Goal: Task Accomplishment & Management: Use online tool/utility

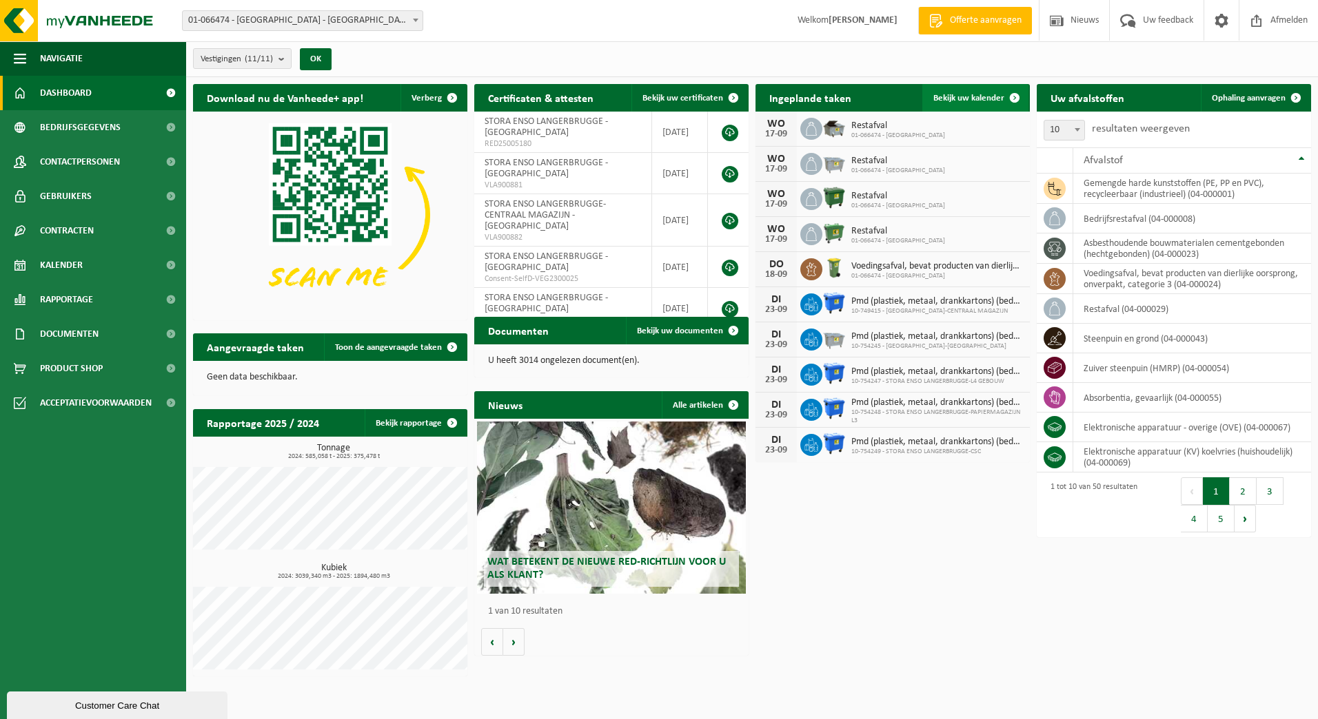
click at [962, 94] on span "Bekijk uw kalender" at bounding box center [968, 98] width 71 height 9
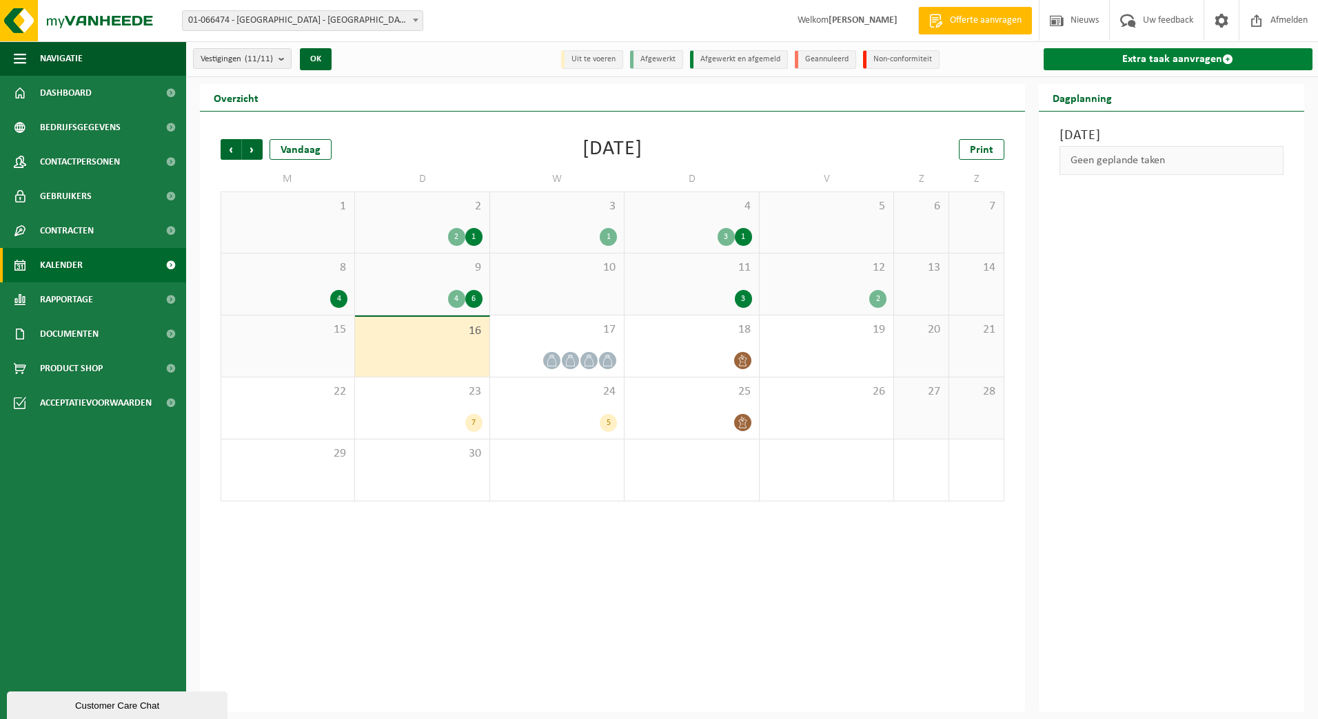
click at [1166, 57] on link "Extra taak aanvragen" at bounding box center [1177, 59] width 269 height 22
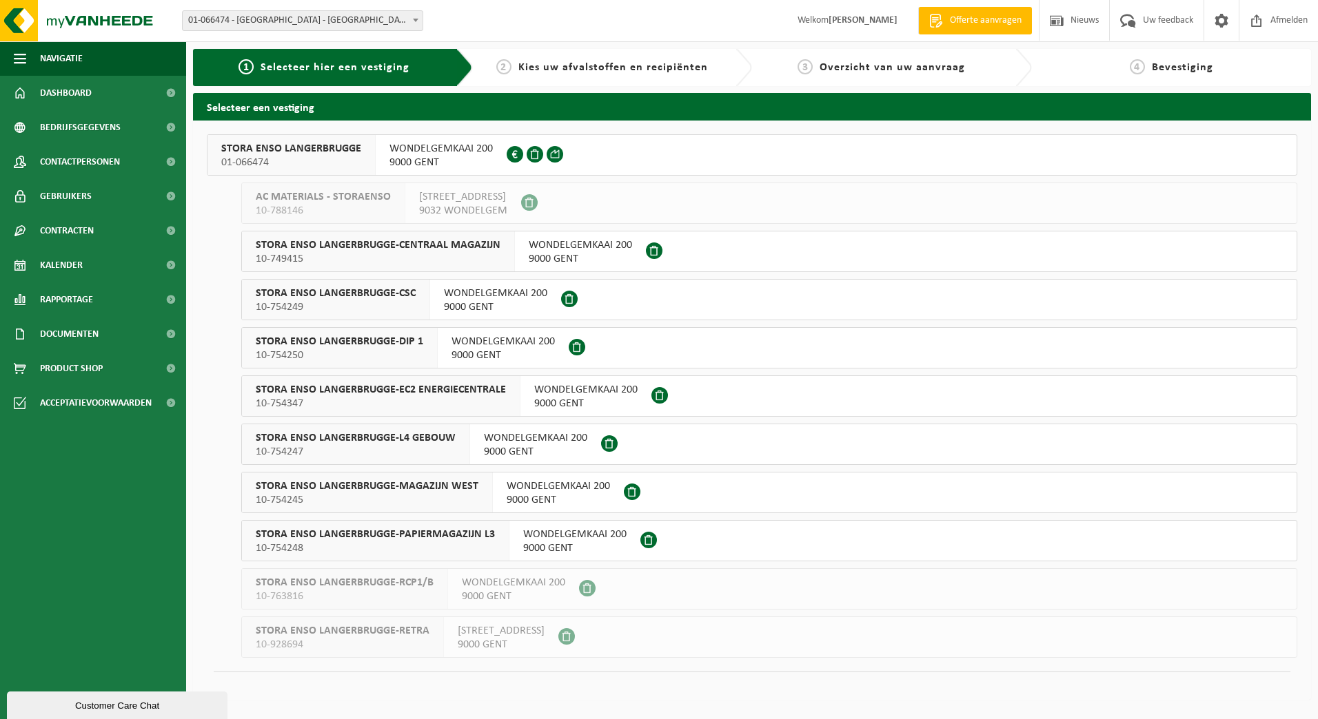
click at [431, 149] on span "WONDELGEMKAAI 200" at bounding box center [440, 149] width 103 height 14
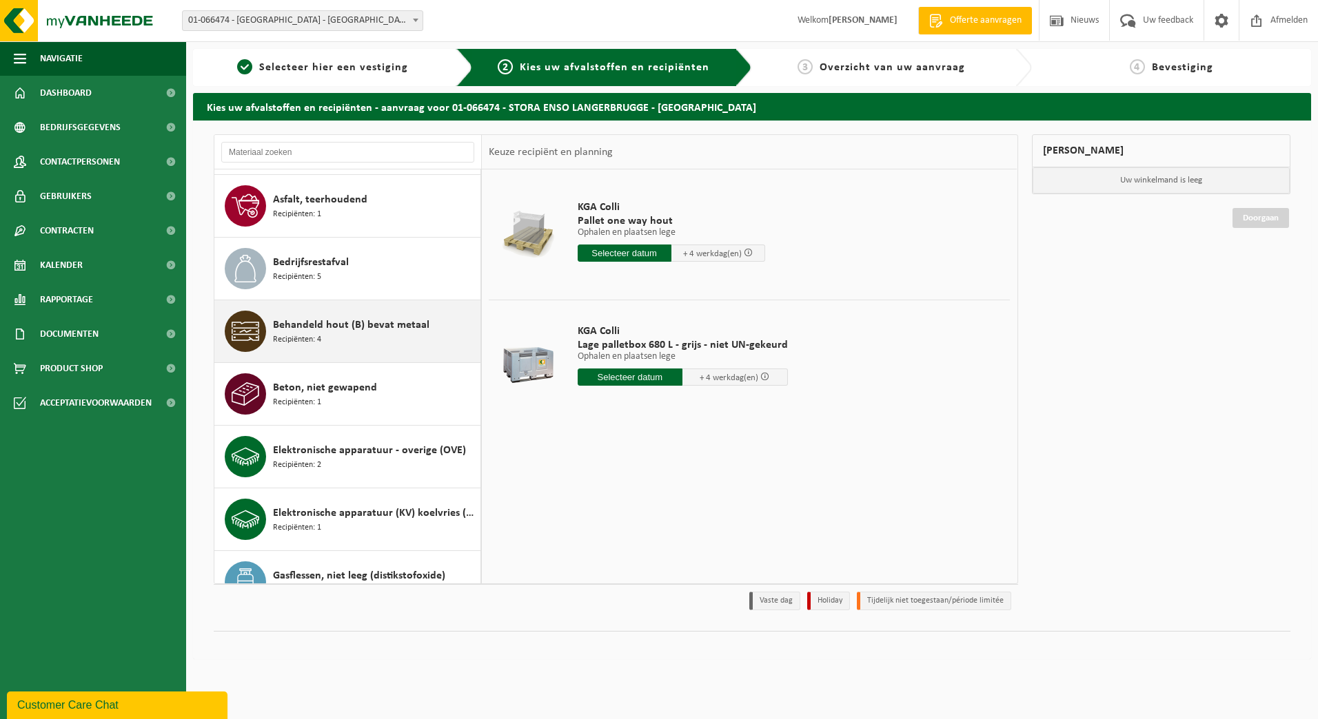
scroll to position [207, 0]
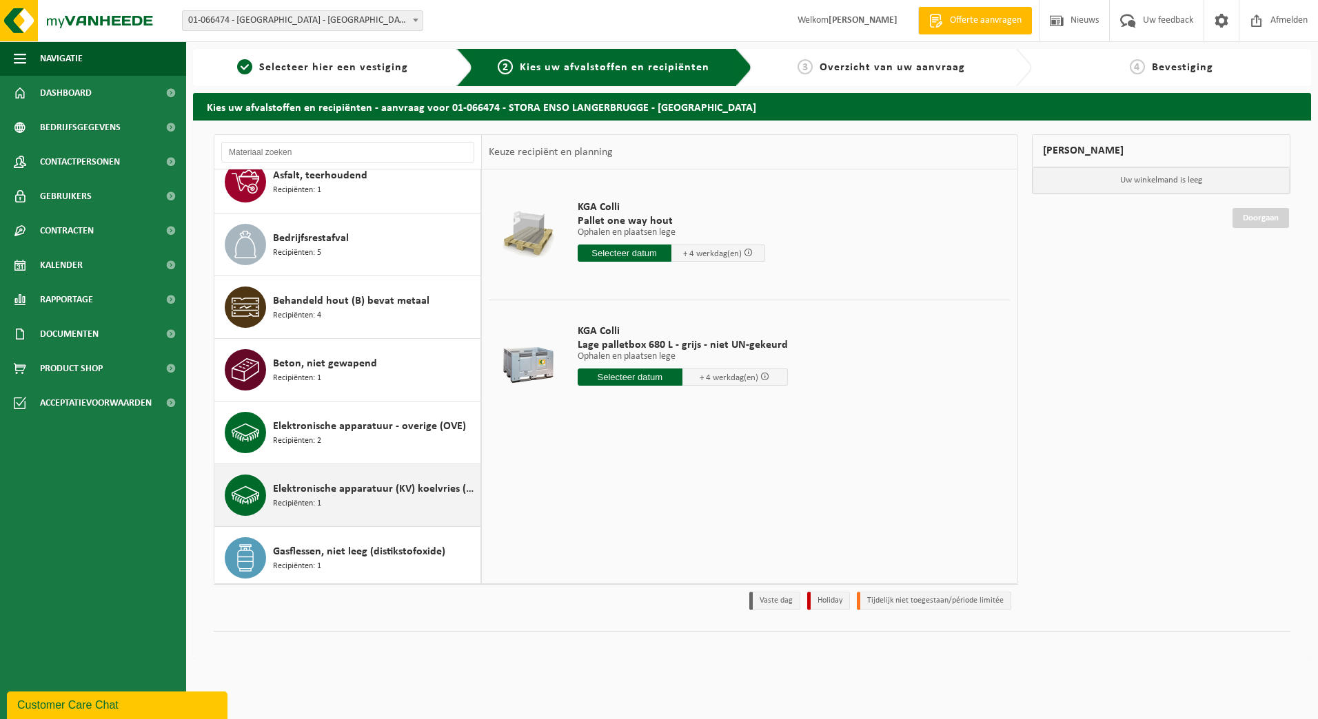
click at [353, 473] on div "Elektronische apparatuur (KV) koelvries (huishoudelijk) Recipiënten: 1" at bounding box center [347, 495] width 267 height 62
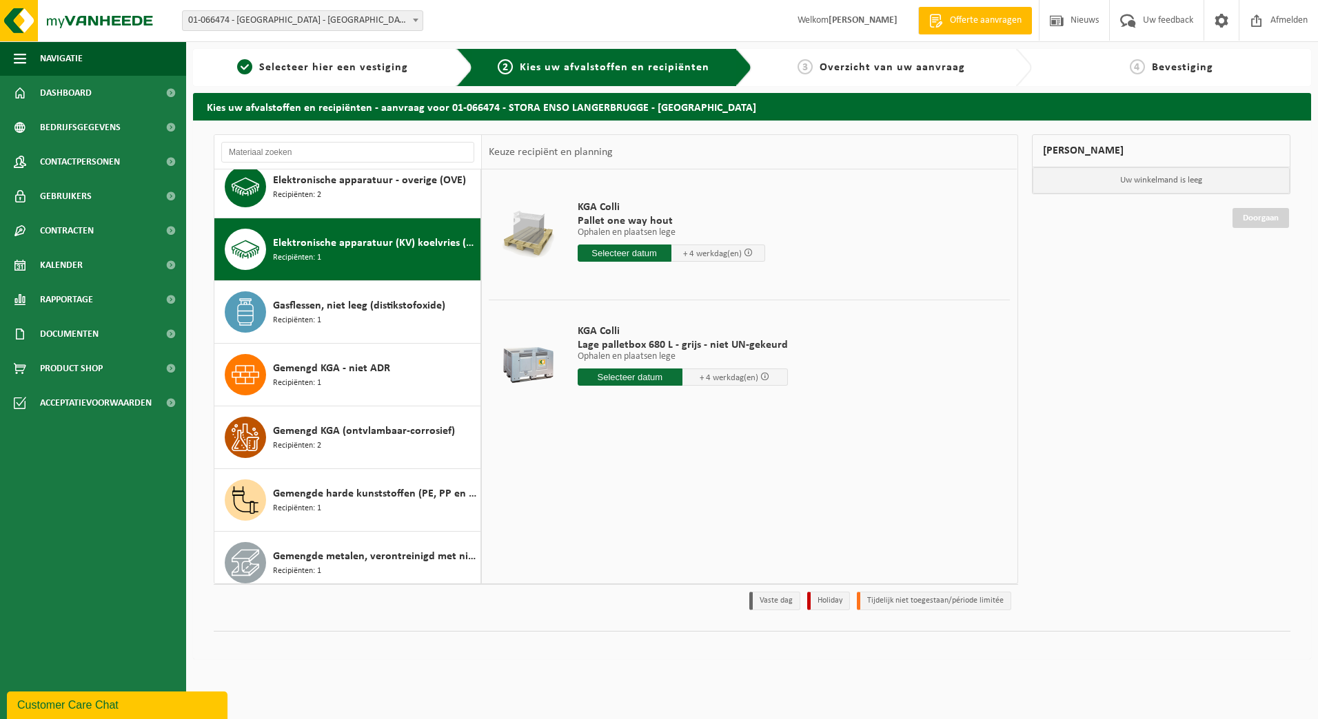
scroll to position [502, 0]
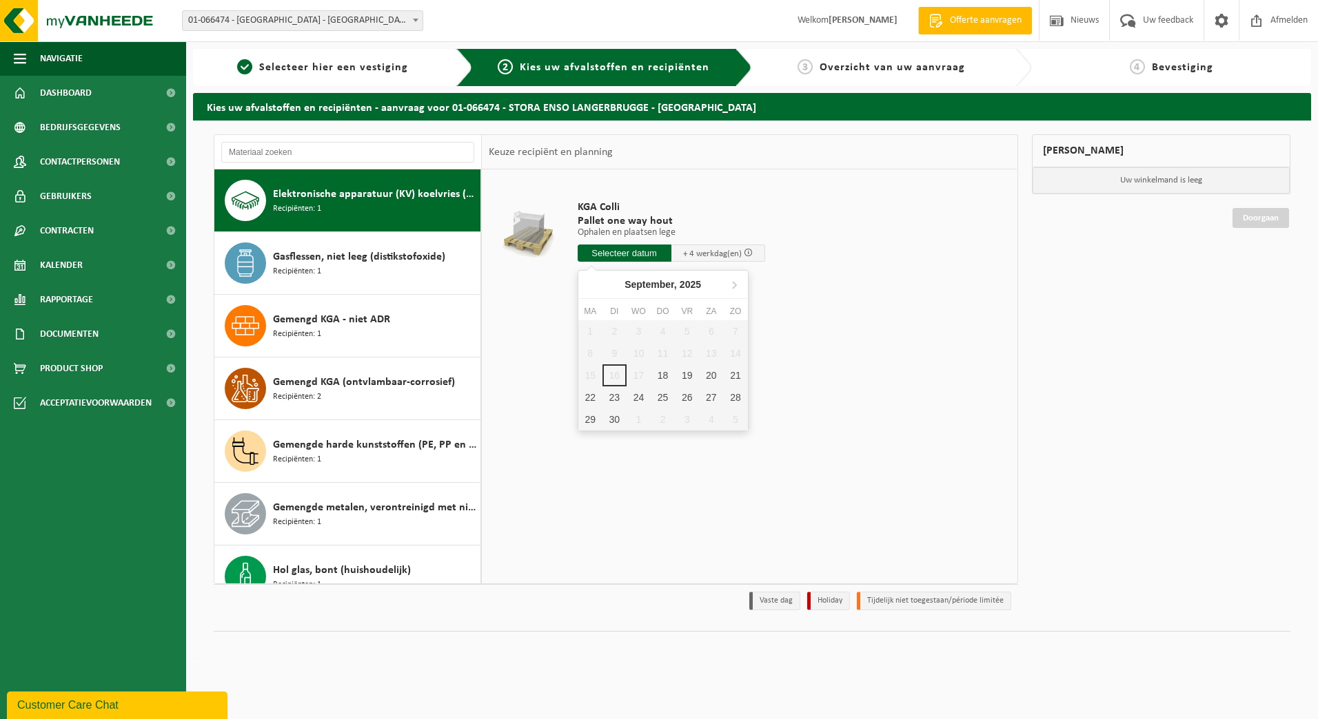
click at [637, 253] on input "text" at bounding box center [624, 253] width 94 height 17
click at [661, 377] on div "18" at bounding box center [663, 376] width 24 height 22
type input "Van 2025-09-18"
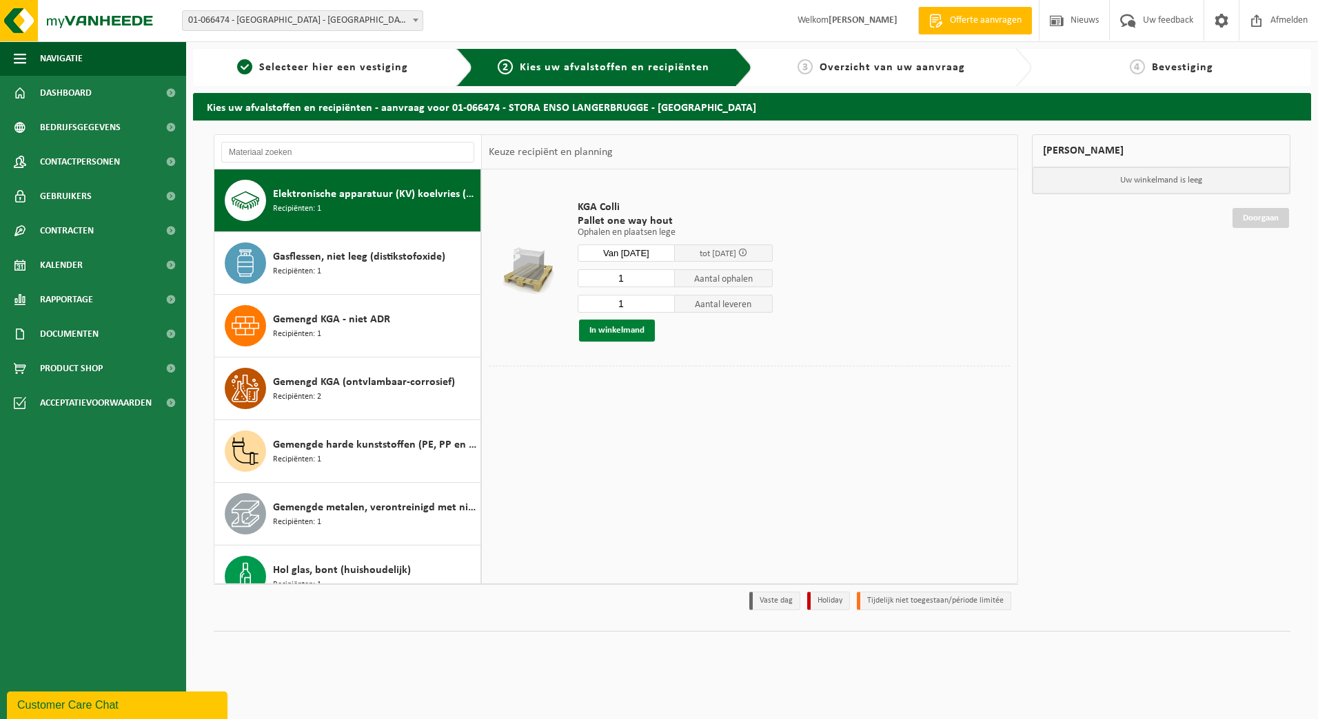
click at [609, 329] on button "In winkelmand" at bounding box center [617, 331] width 76 height 22
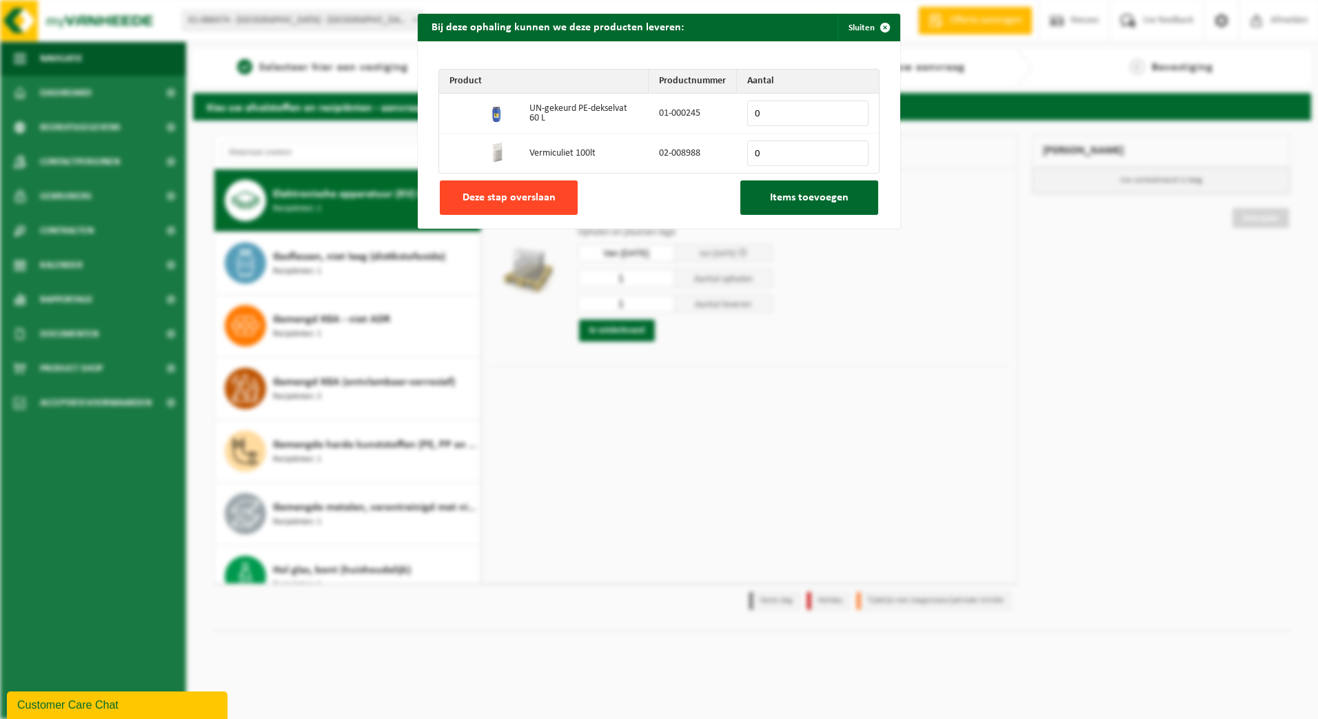
click at [484, 204] on button "Deze stap overslaan" at bounding box center [509, 198] width 138 height 34
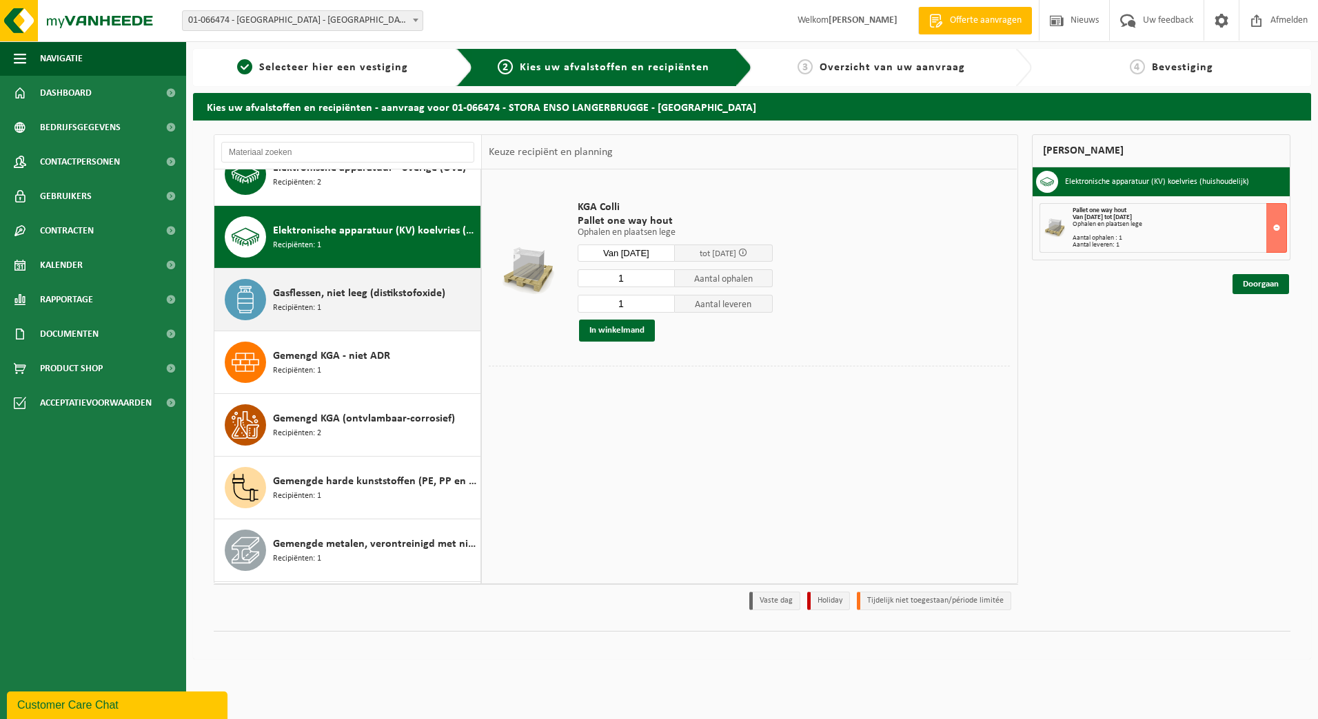
scroll to position [433, 0]
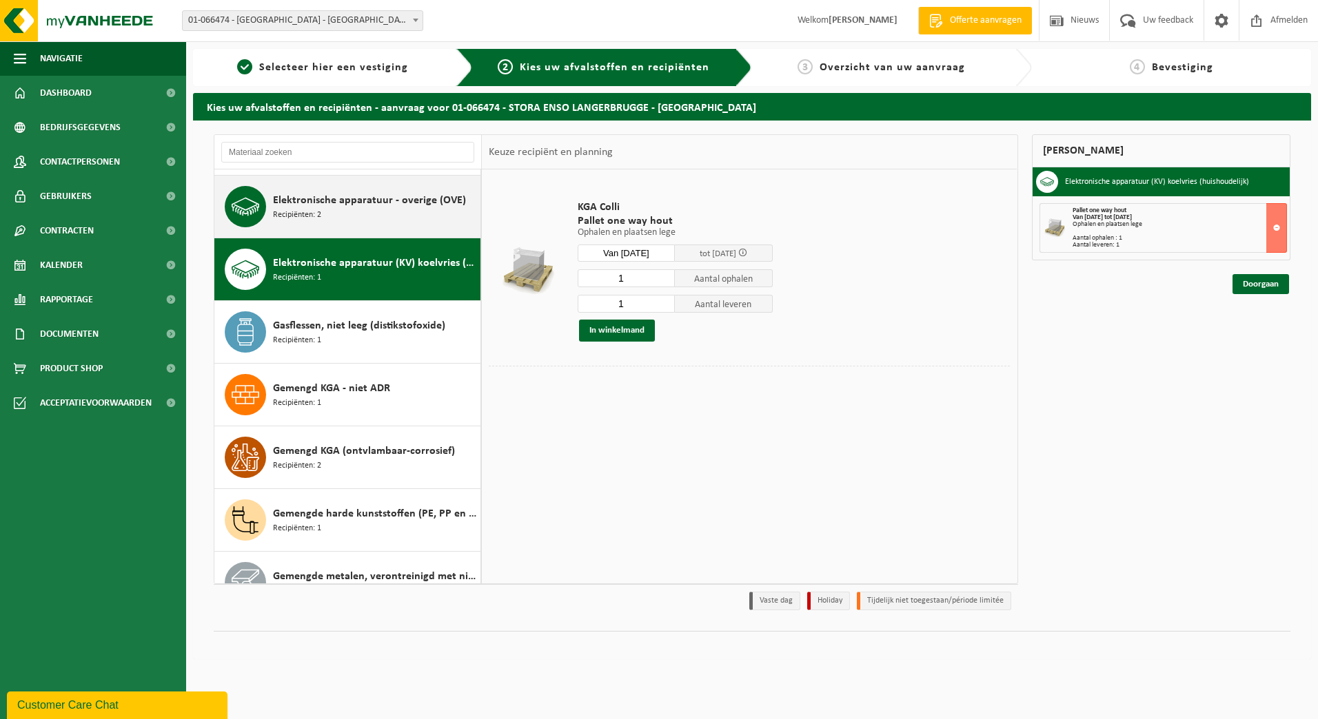
click at [337, 211] on div "Elektronische apparatuur - overige (OVE) Recipiënten: 2" at bounding box center [375, 206] width 204 height 41
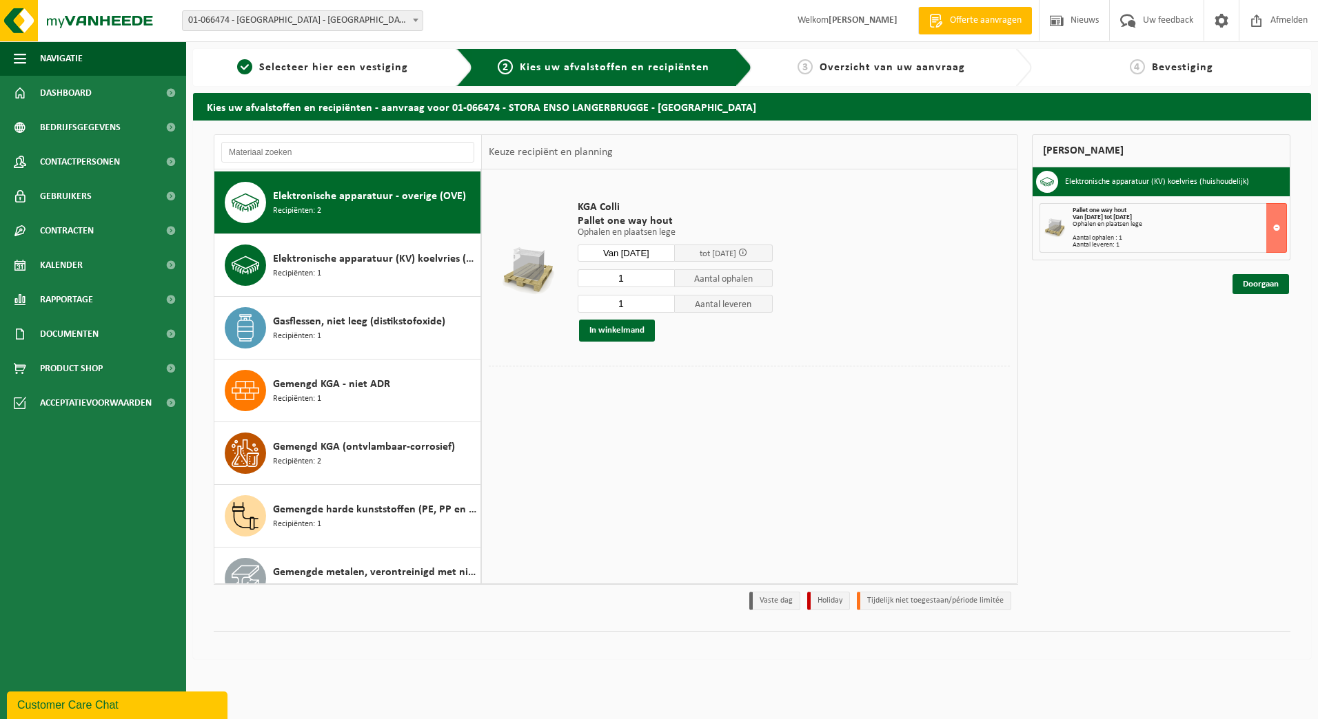
scroll to position [439, 0]
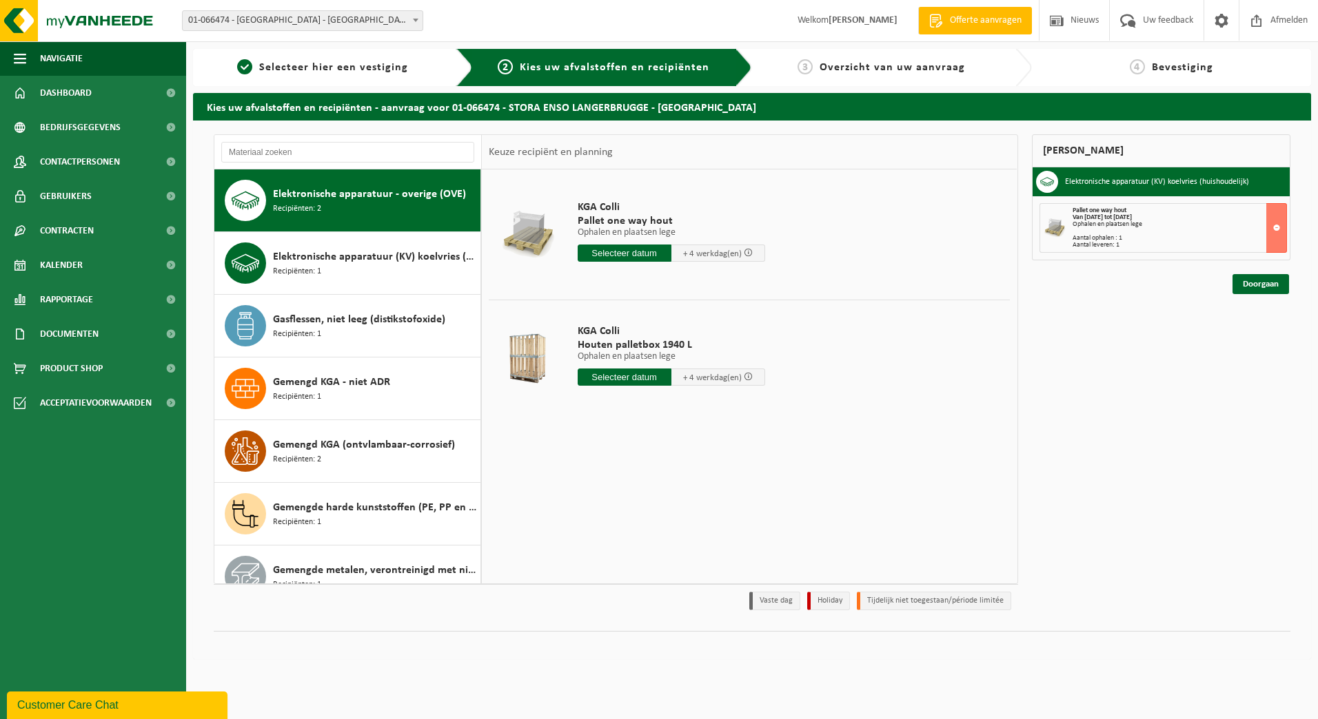
click at [527, 358] on div at bounding box center [527, 358] width 71 height 55
click at [648, 377] on input "text" at bounding box center [624, 377] width 94 height 17
click at [663, 500] on div "18" at bounding box center [663, 500] width 24 height 22
type input "Van 2025-09-18"
type input "2025-09-18"
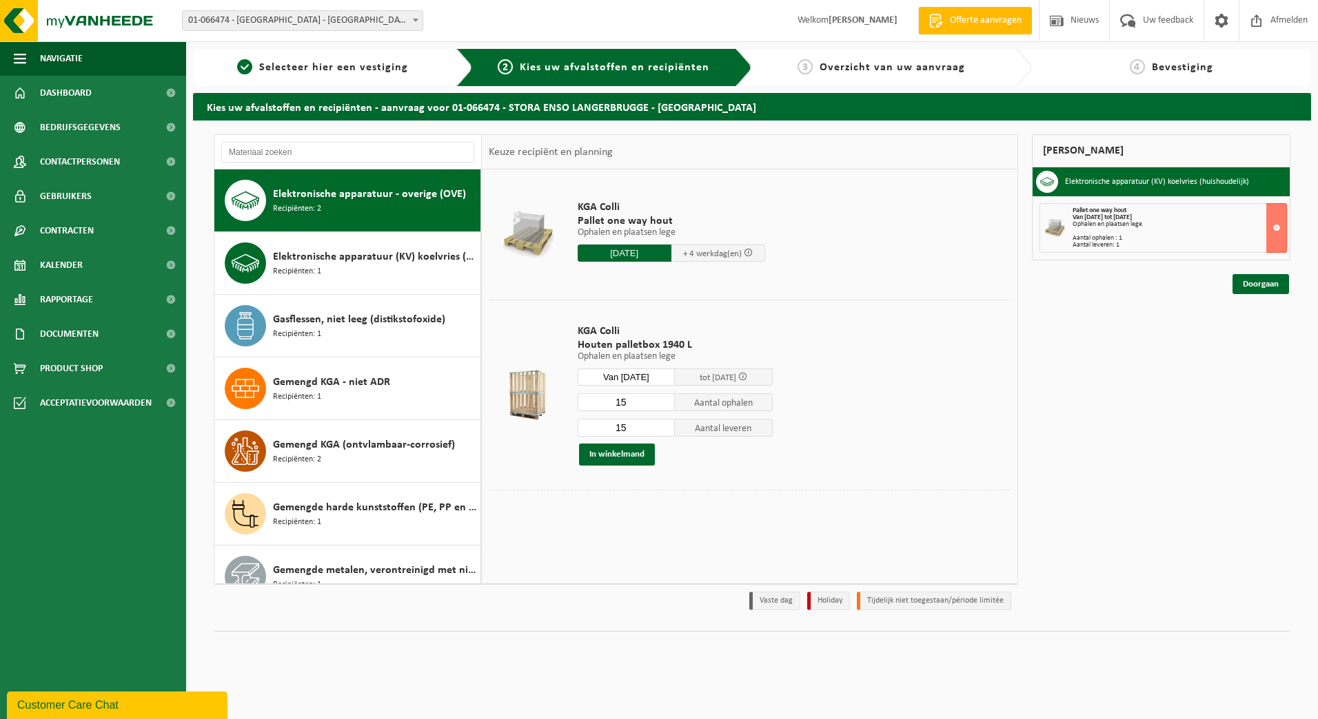
drag, startPoint x: 629, startPoint y: 403, endPoint x: 564, endPoint y: 403, distance: 64.8
click at [565, 403] on tr "KGA Colli Houten palletbox 1940 L Ophalen en plaatsen lege Ophalen en plaatsen …" at bounding box center [749, 395] width 521 height 190
type input "1"
drag, startPoint x: 627, startPoint y: 432, endPoint x: 569, endPoint y: 431, distance: 58.6
click at [582, 431] on input "15" at bounding box center [626, 428] width 98 height 18
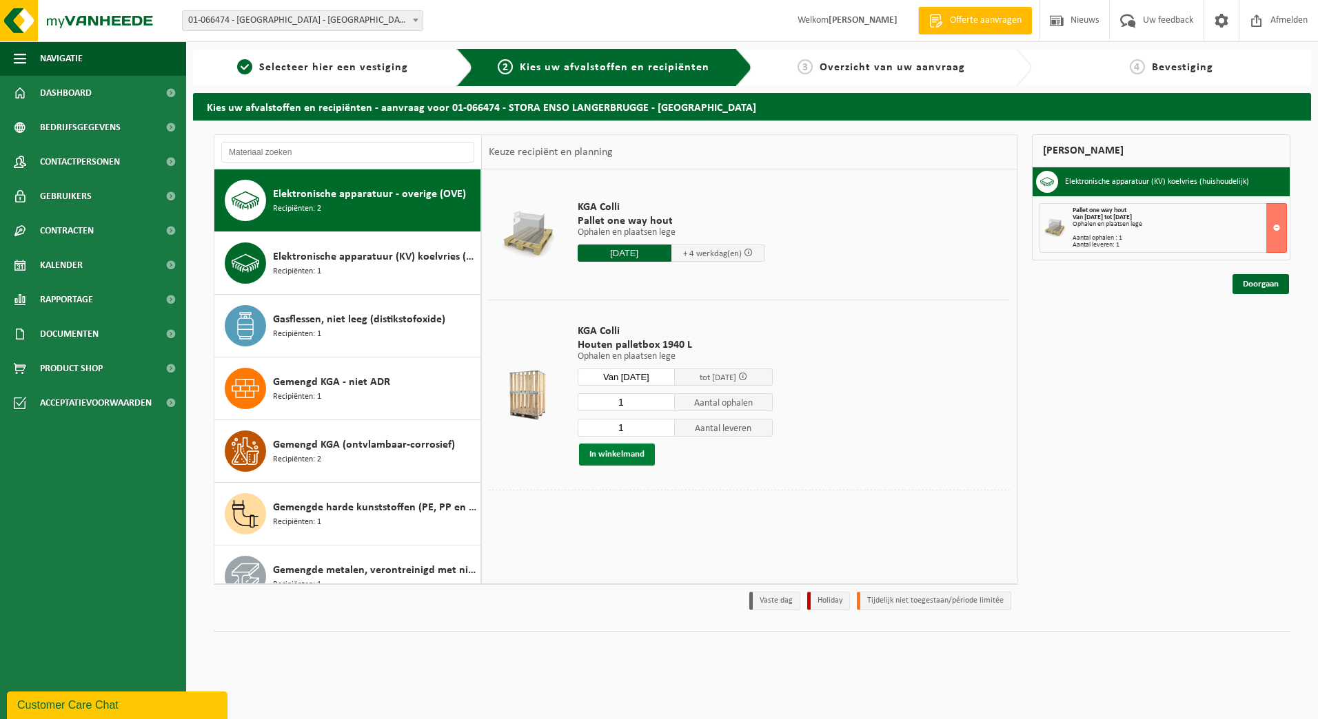
type input "1"
click at [608, 456] on button "In winkelmand" at bounding box center [617, 455] width 76 height 22
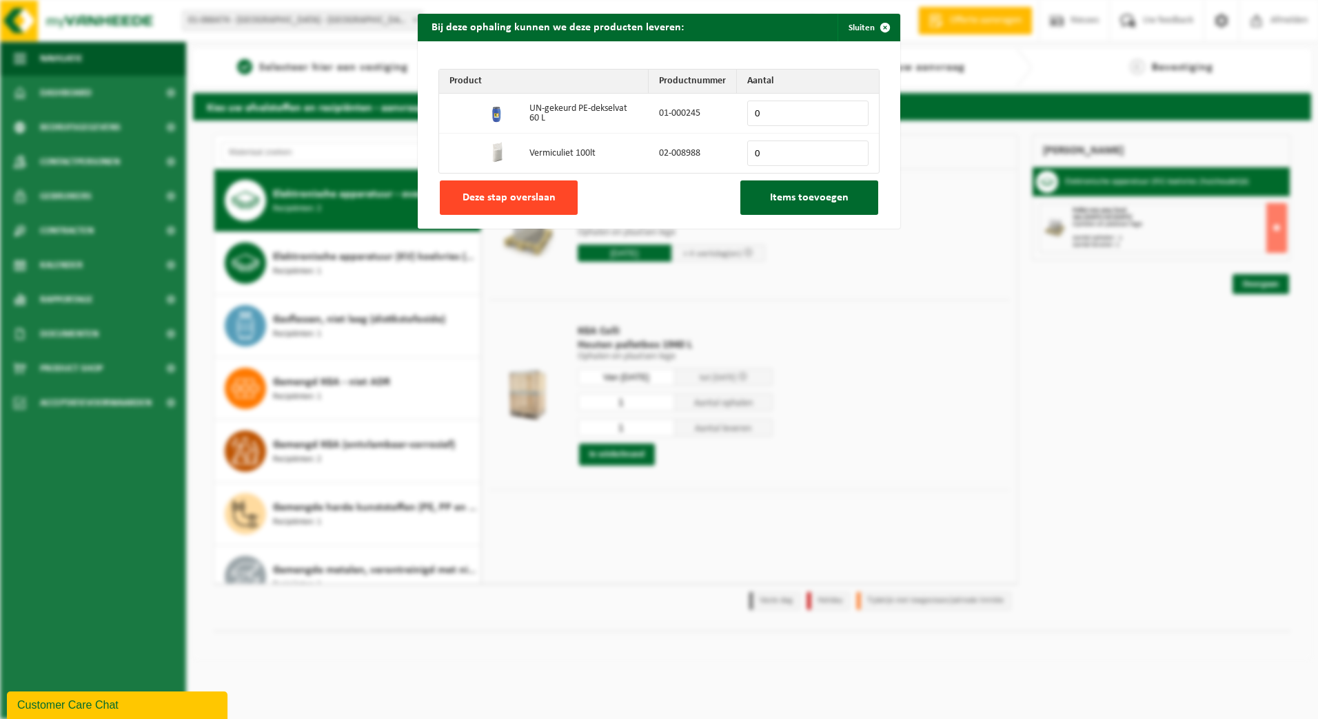
click at [524, 207] on button "Deze stap overslaan" at bounding box center [509, 198] width 138 height 34
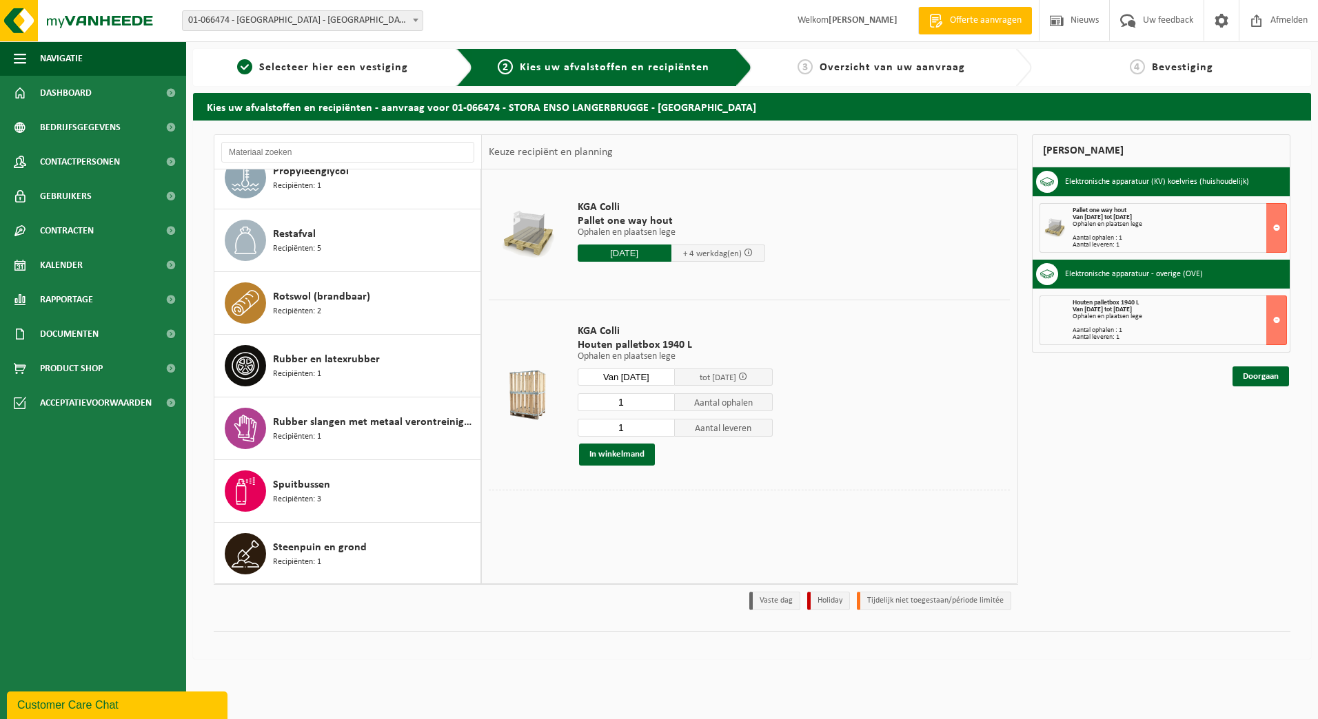
scroll to position [2093, 0]
click at [342, 493] on div "Spuitbussen Recipiënten: 3" at bounding box center [375, 490] width 204 height 41
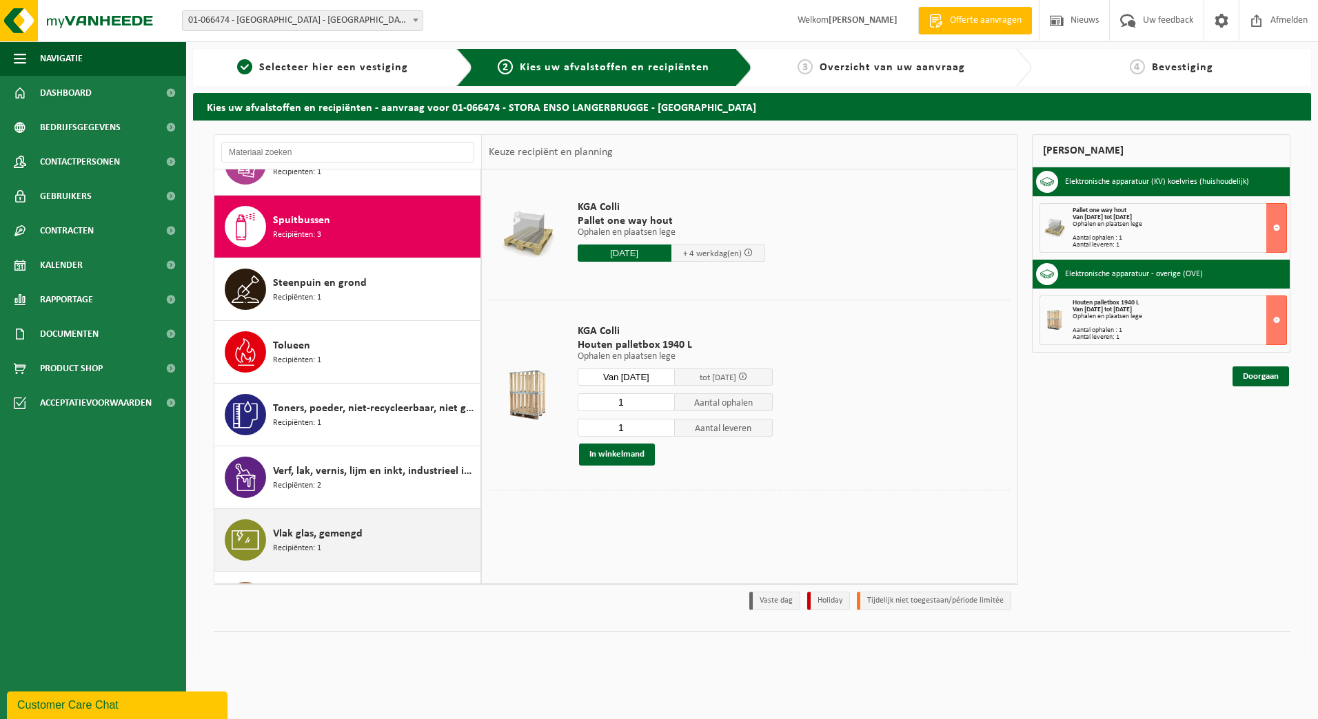
scroll to position [2383, 0]
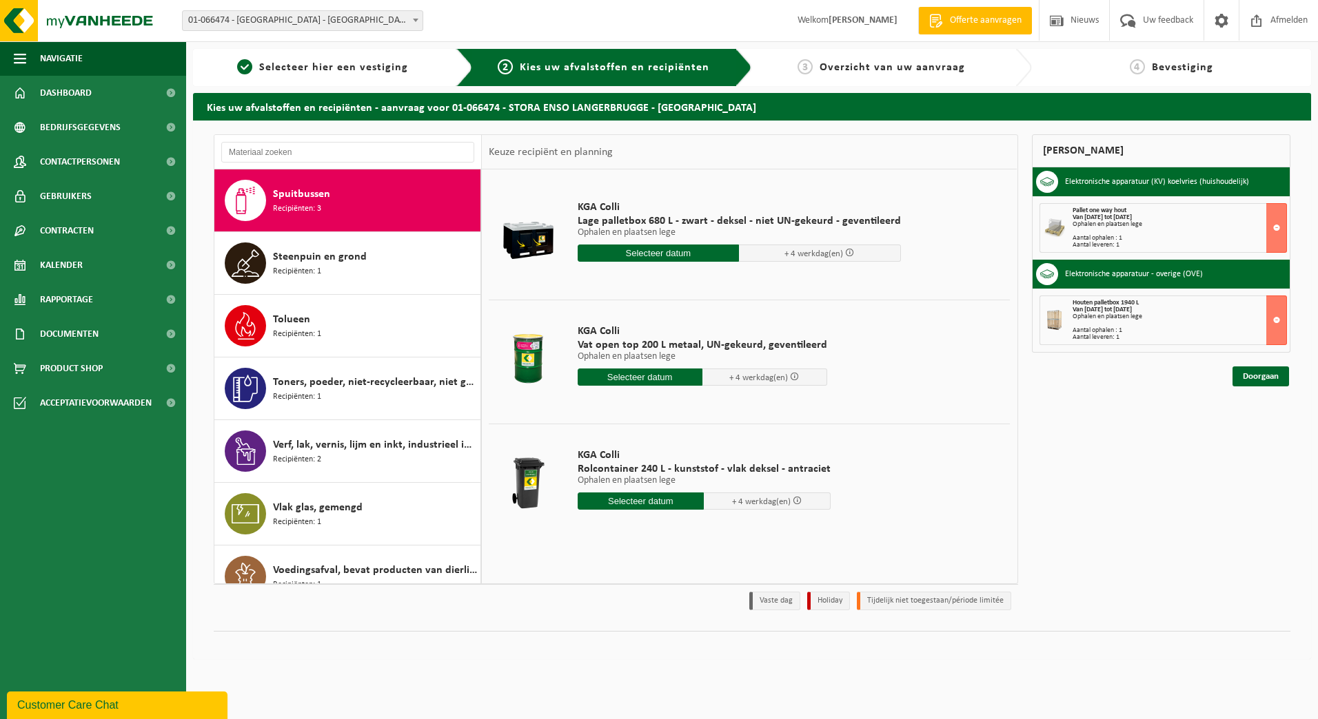
click at [534, 238] on div at bounding box center [527, 234] width 71 height 55
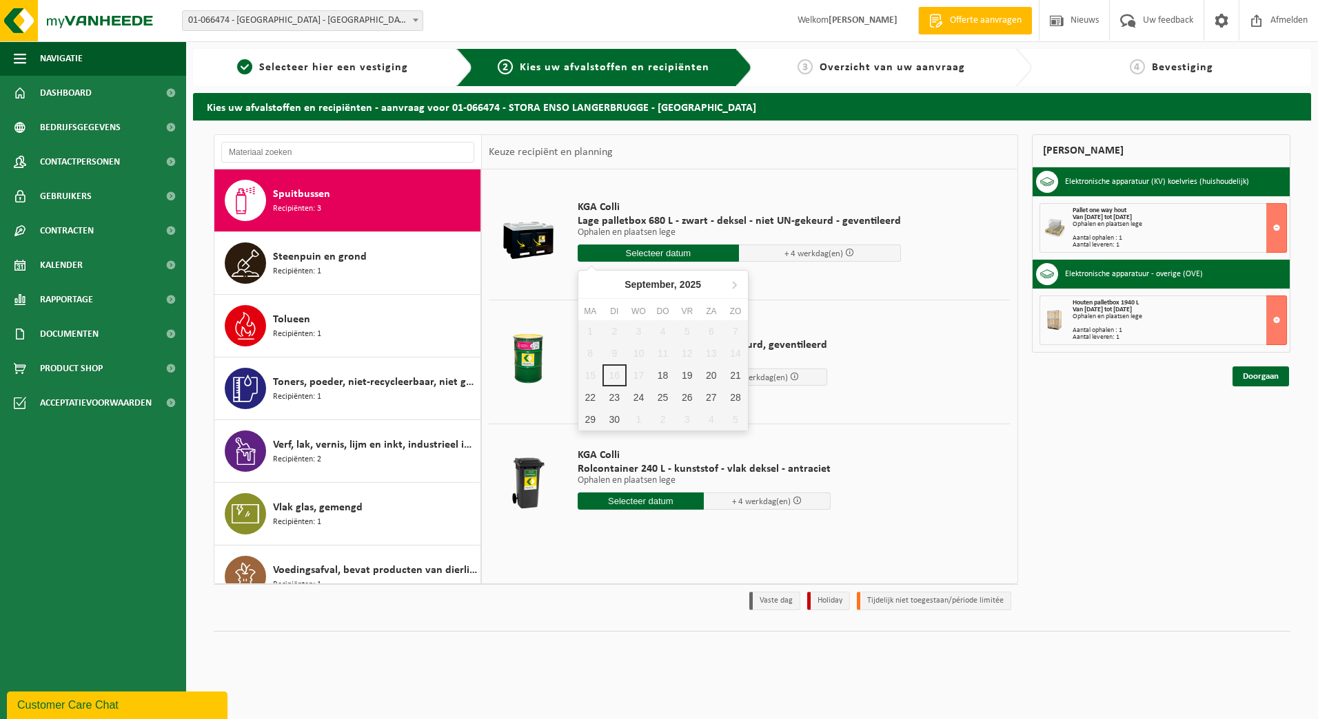
click at [641, 252] on input "text" at bounding box center [658, 253] width 162 height 17
click at [665, 380] on div "18" at bounding box center [663, 376] width 24 height 22
type input "Van 2025-09-18"
type input "2025-09-18"
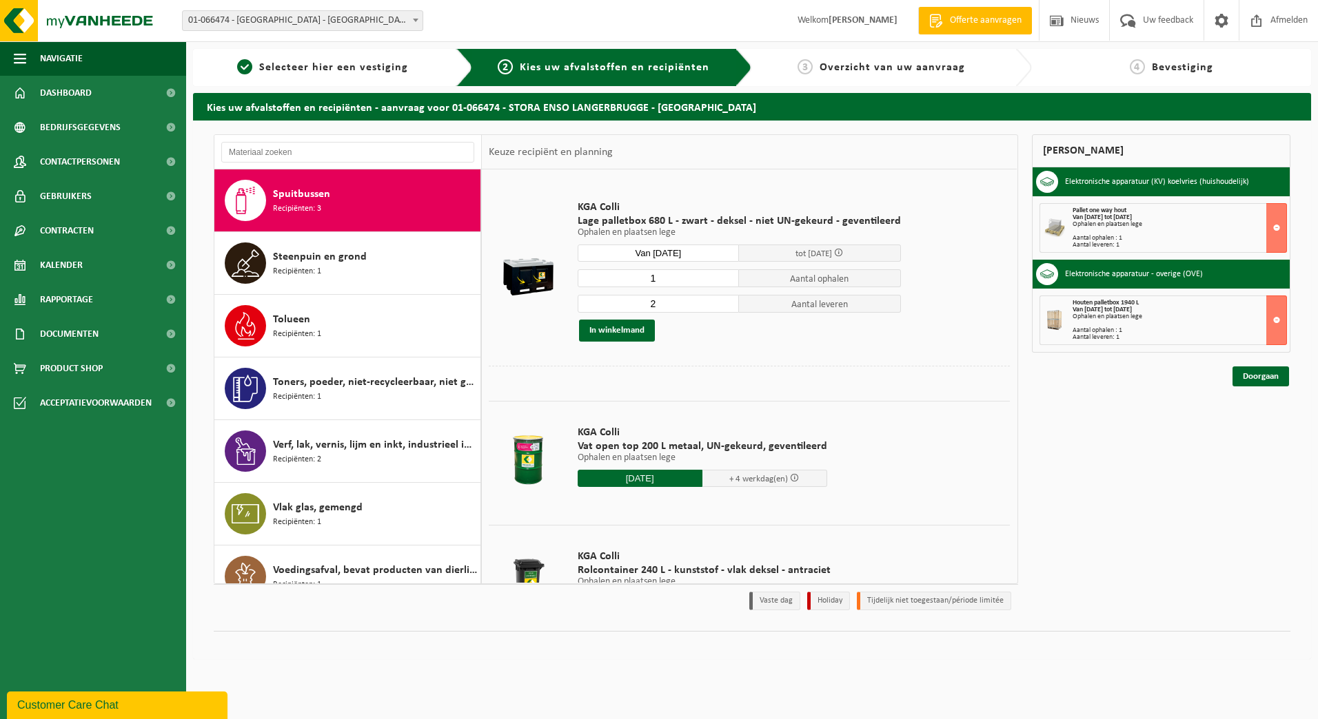
type input "1"
click at [722, 278] on input "1" at bounding box center [658, 278] width 162 height 18
type input "1"
click at [724, 306] on input "1" at bounding box center [658, 304] width 162 height 18
click at [635, 331] on button "In winkelmand" at bounding box center [617, 331] width 76 height 22
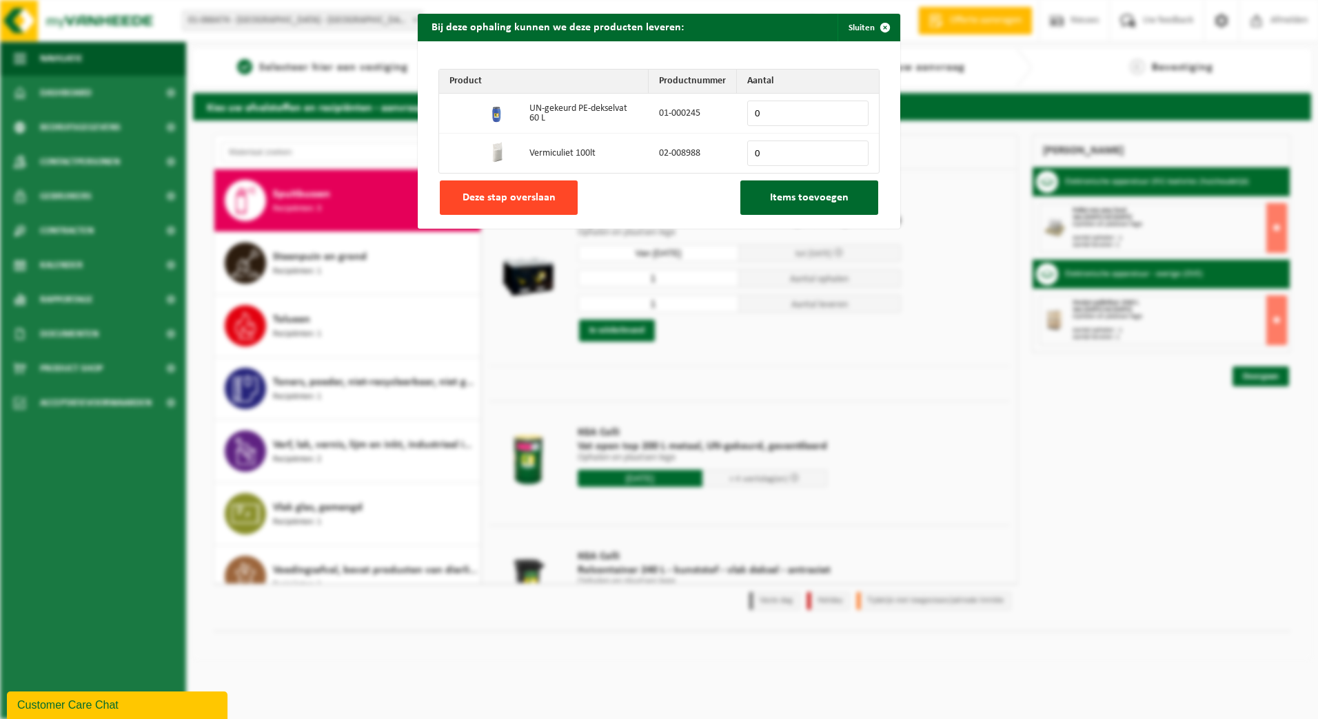
click at [495, 198] on span "Deze stap overslaan" at bounding box center [508, 197] width 93 height 11
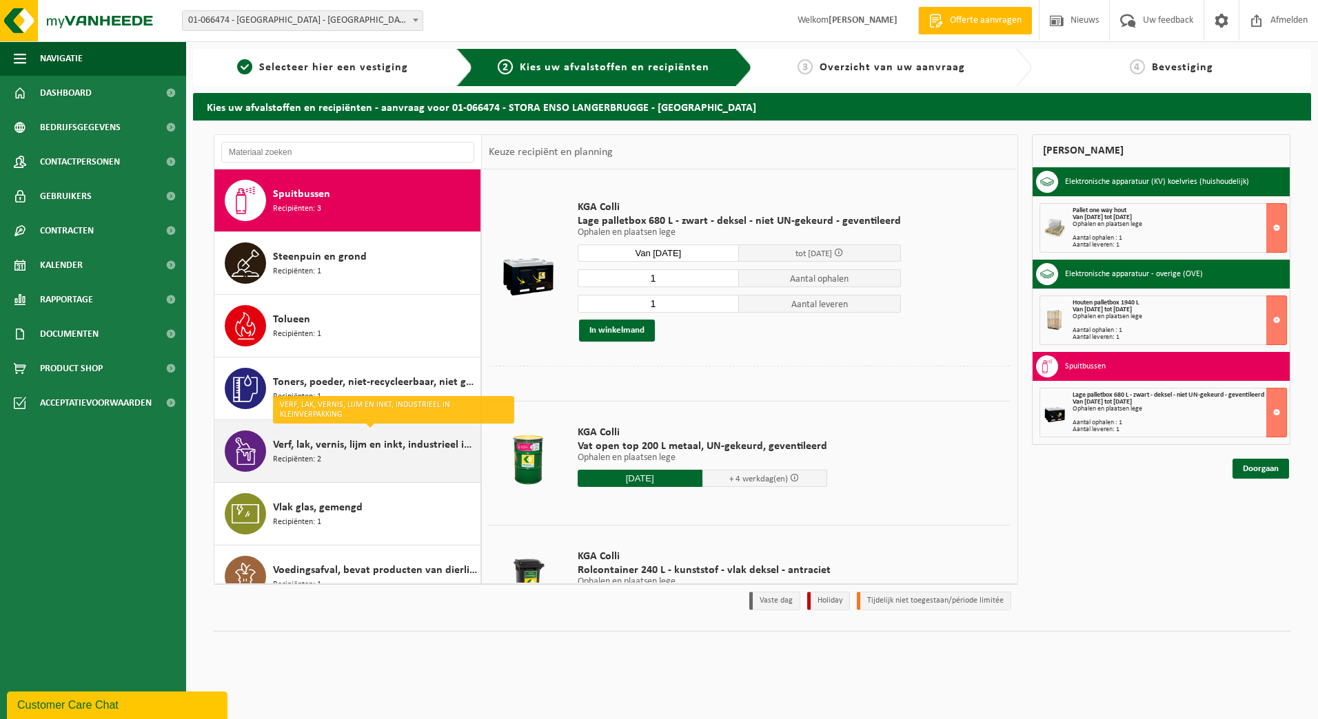
click at [354, 451] on span "Verf, lak, vernis, lijm en inkt, industrieel in kleinverpakking" at bounding box center [375, 445] width 204 height 17
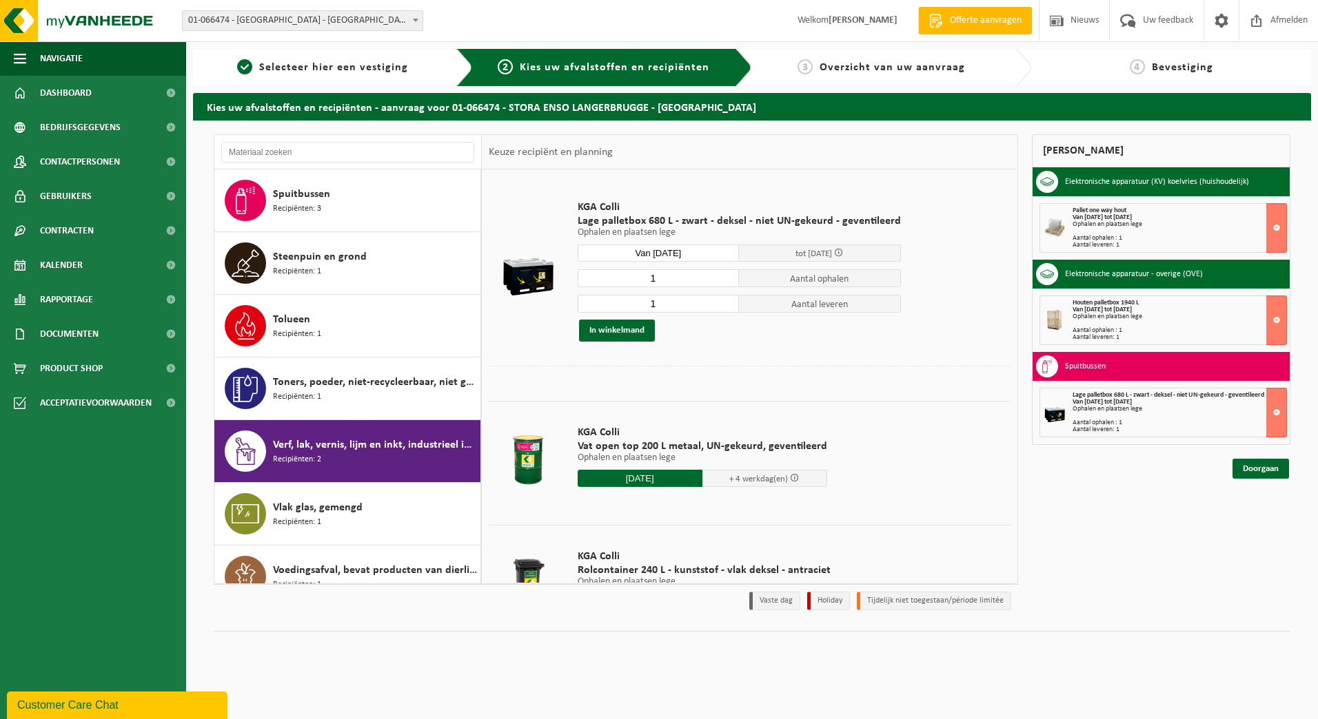
scroll to position [2595, 0]
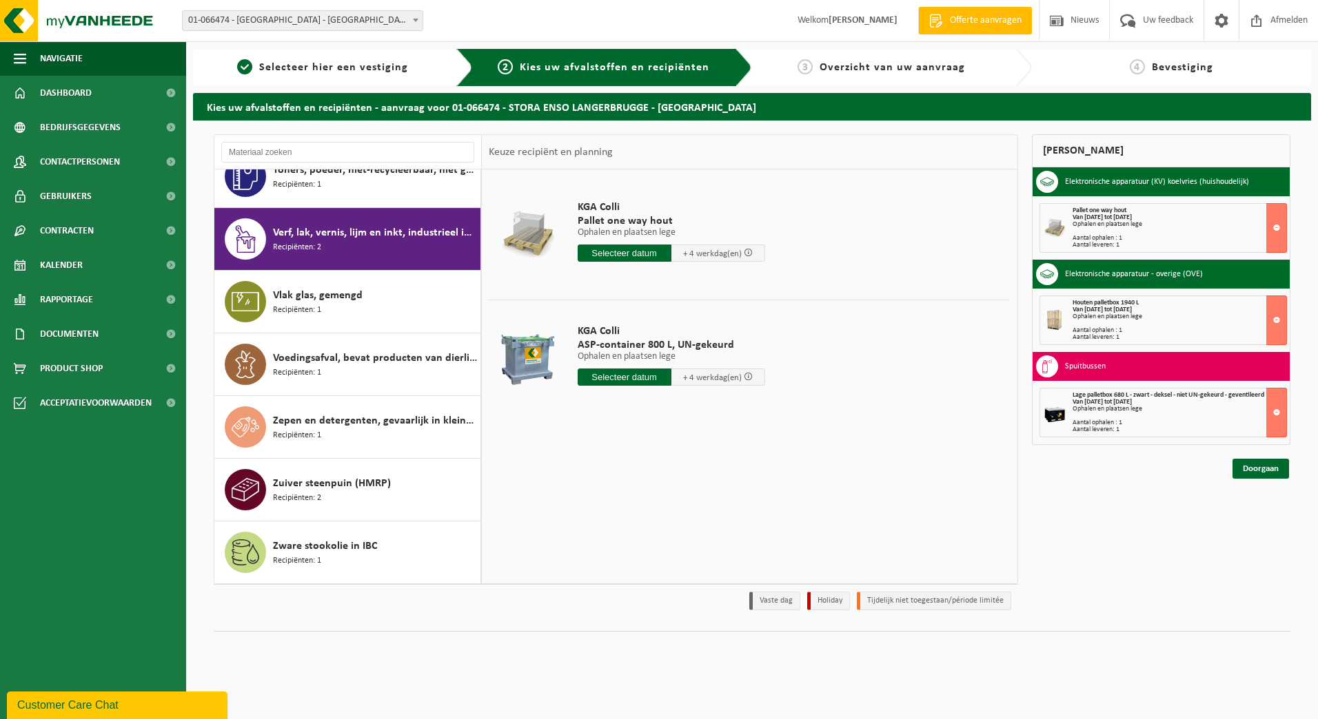
click at [522, 360] on div at bounding box center [527, 358] width 71 height 55
click at [538, 362] on div at bounding box center [527, 358] width 71 height 55
click at [613, 384] on input "text" at bounding box center [624, 377] width 94 height 17
click at [667, 497] on div "18" at bounding box center [663, 500] width 24 height 22
type input "Van 2025-09-18"
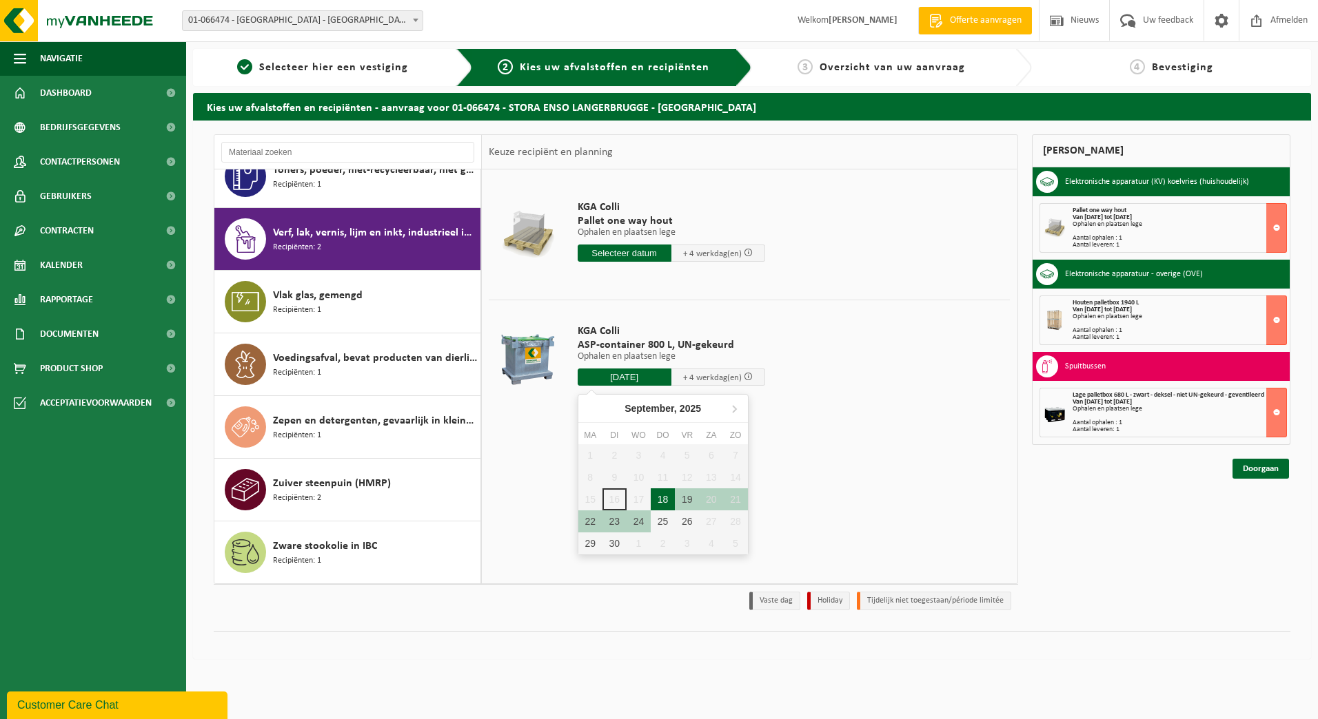
type input "2025-09-18"
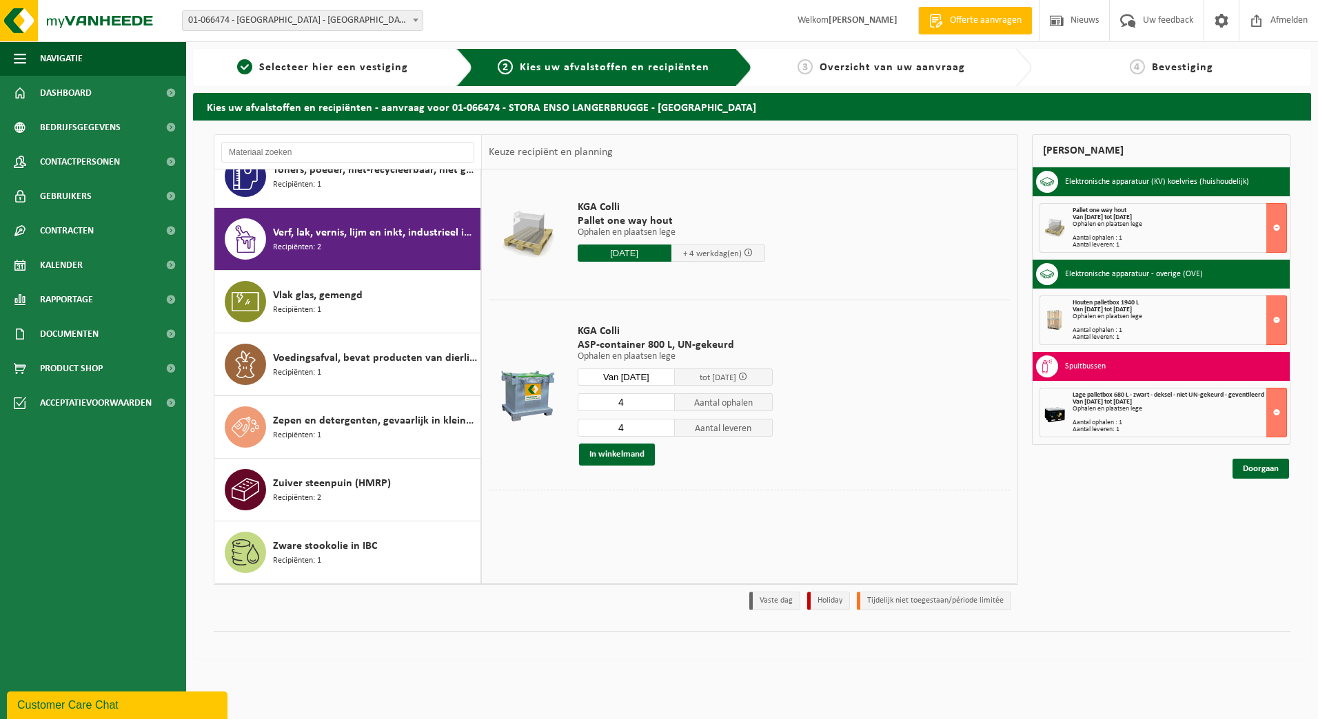
drag, startPoint x: 624, startPoint y: 400, endPoint x: 569, endPoint y: 406, distance: 54.7
click at [571, 406] on div "KGA Colli ASP-container 800 L, UN-gekeurd Ophalen en plaatsen lege Ophalen en p…" at bounding box center [675, 395] width 209 height 169
type input "1"
drag, startPoint x: 626, startPoint y: 429, endPoint x: 569, endPoint y: 432, distance: 56.6
click at [569, 431] on td "KGA Colli ASP-container 800 L, UN-gekeurd Ophalen en plaatsen lege Ophalen en p…" at bounding box center [788, 395] width 443 height 190
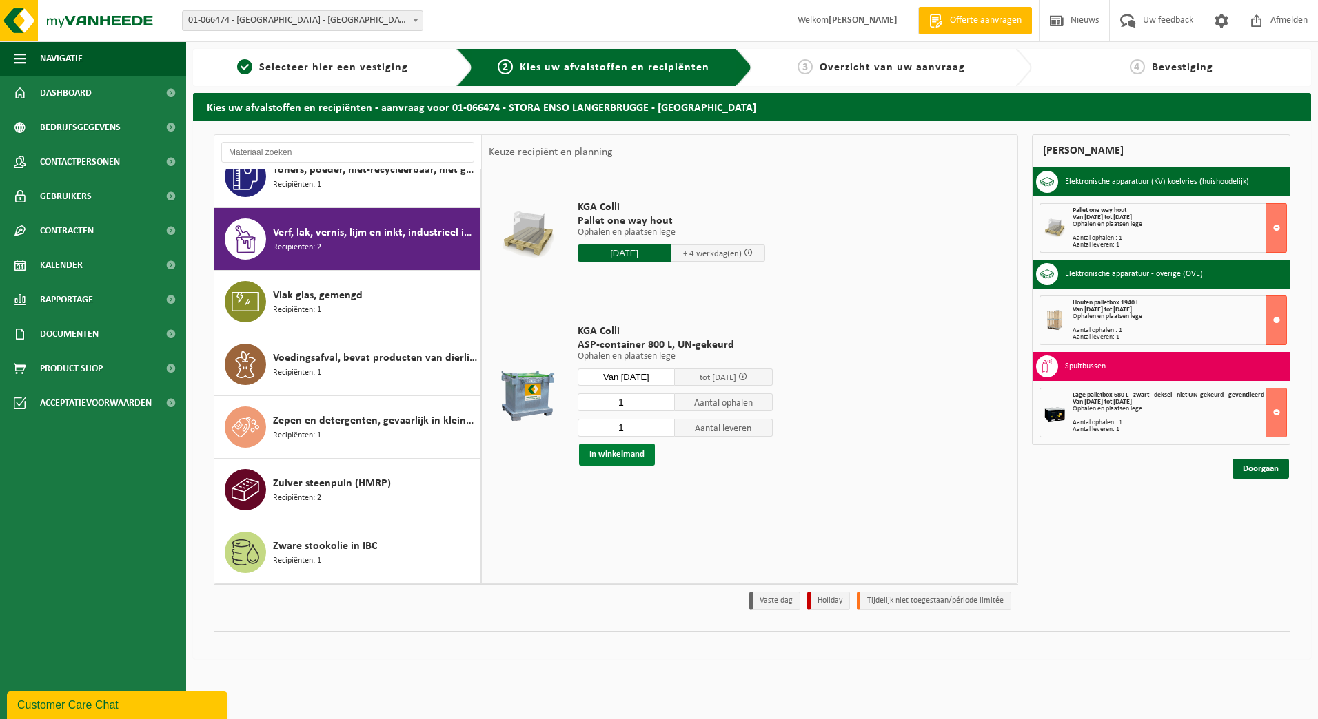
type input "1"
click at [609, 456] on button "In winkelmand" at bounding box center [617, 455] width 76 height 22
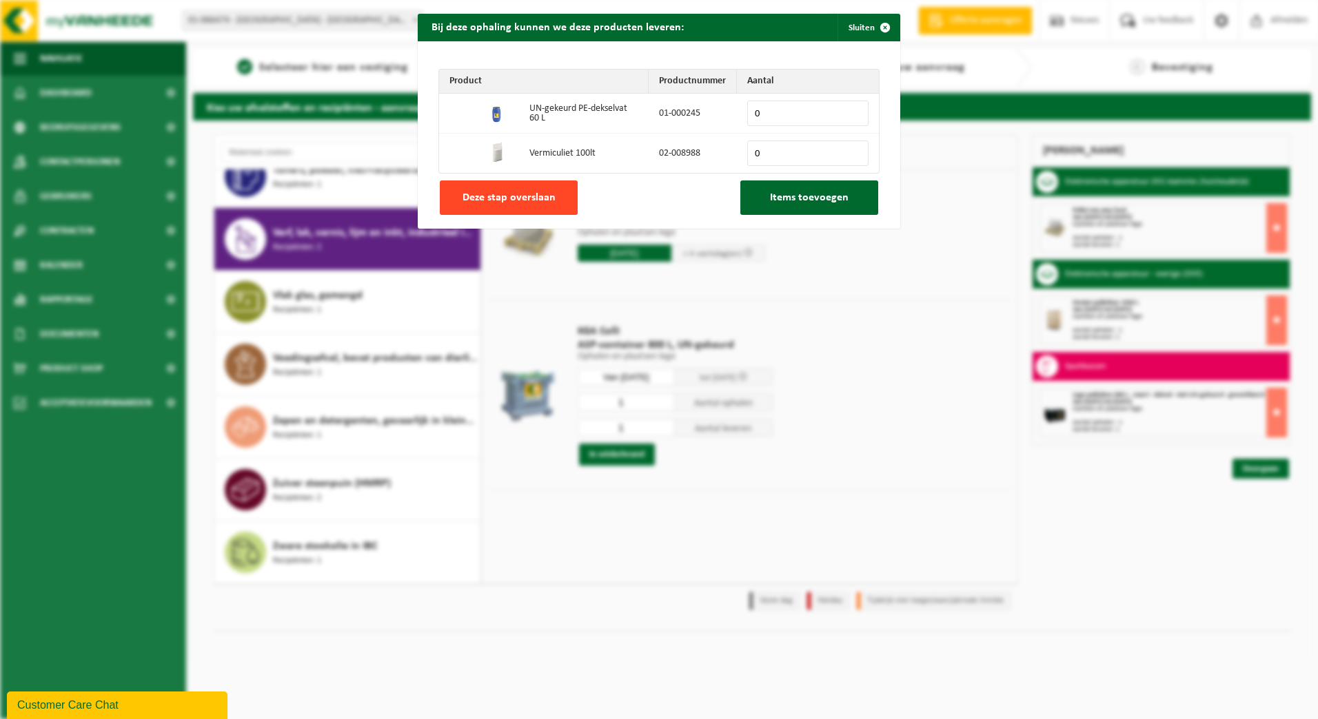
click at [527, 196] on span "Deze stap overslaan" at bounding box center [508, 197] width 93 height 11
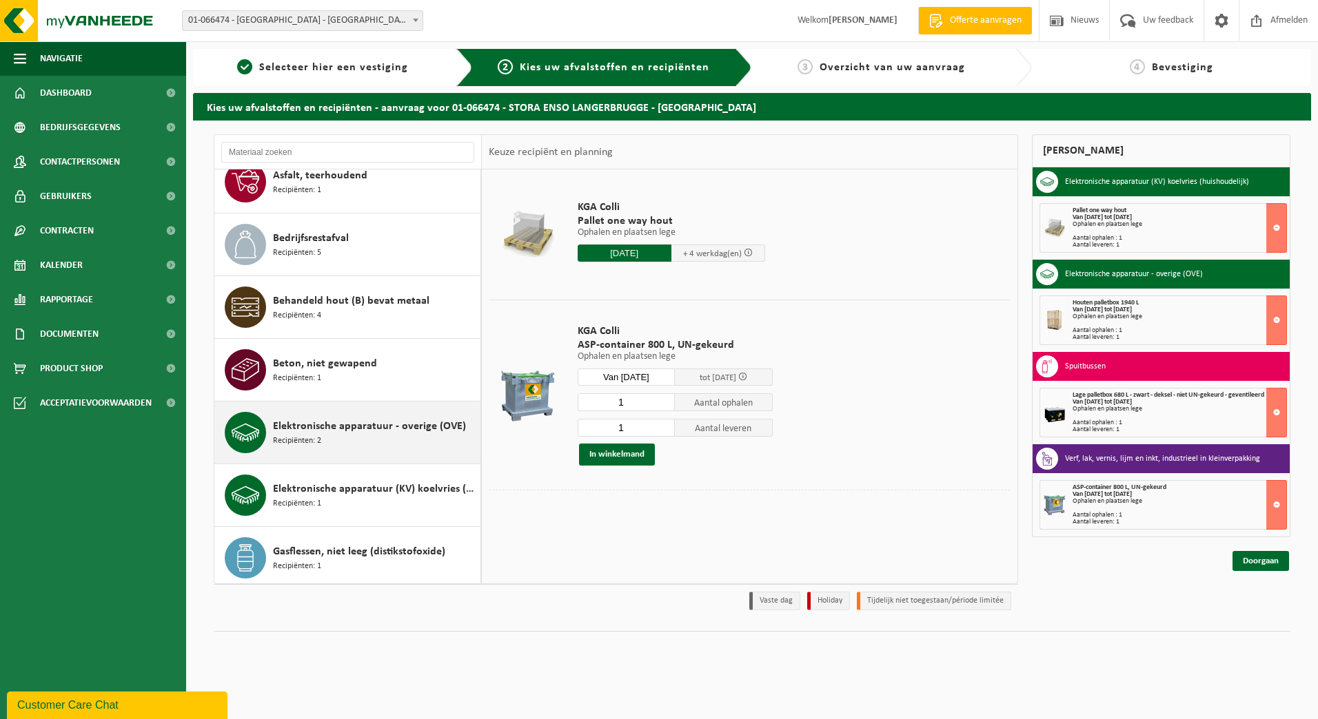
scroll to position [276, 0]
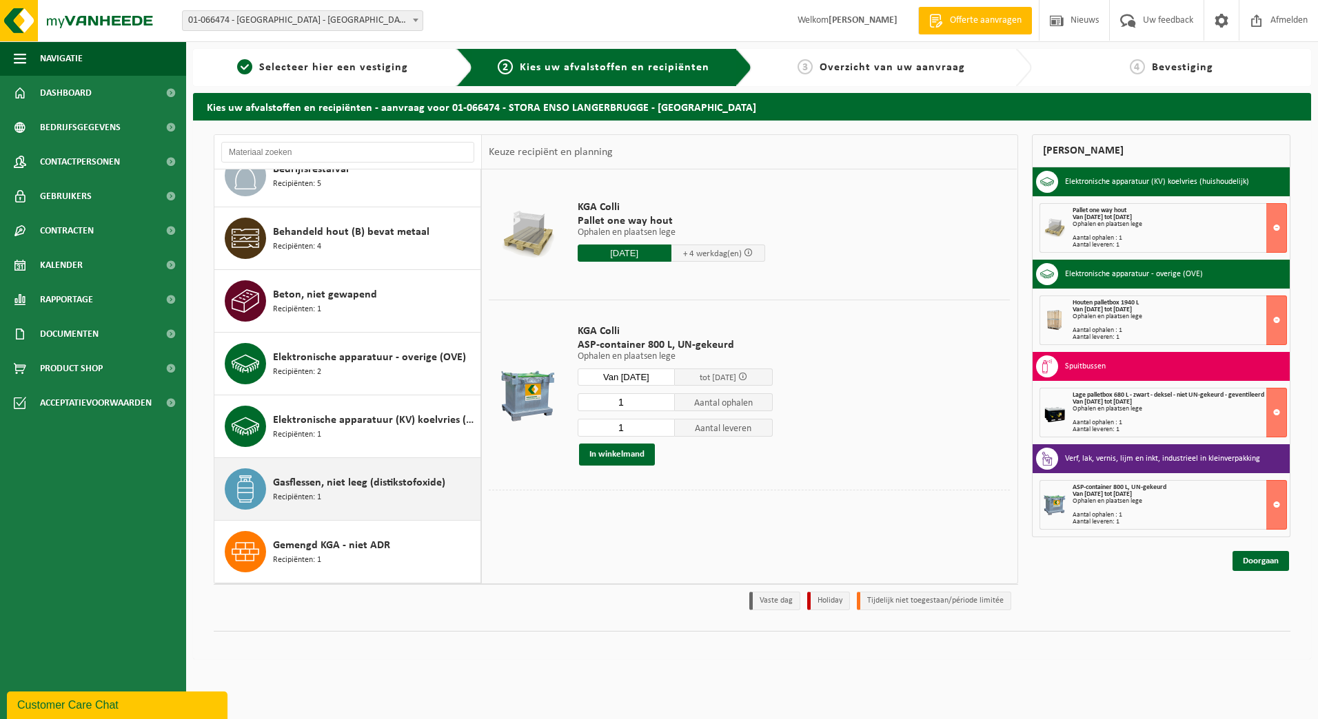
click at [298, 487] on span "Gasflessen, niet leeg (distikstofoxide)" at bounding box center [359, 483] width 172 height 17
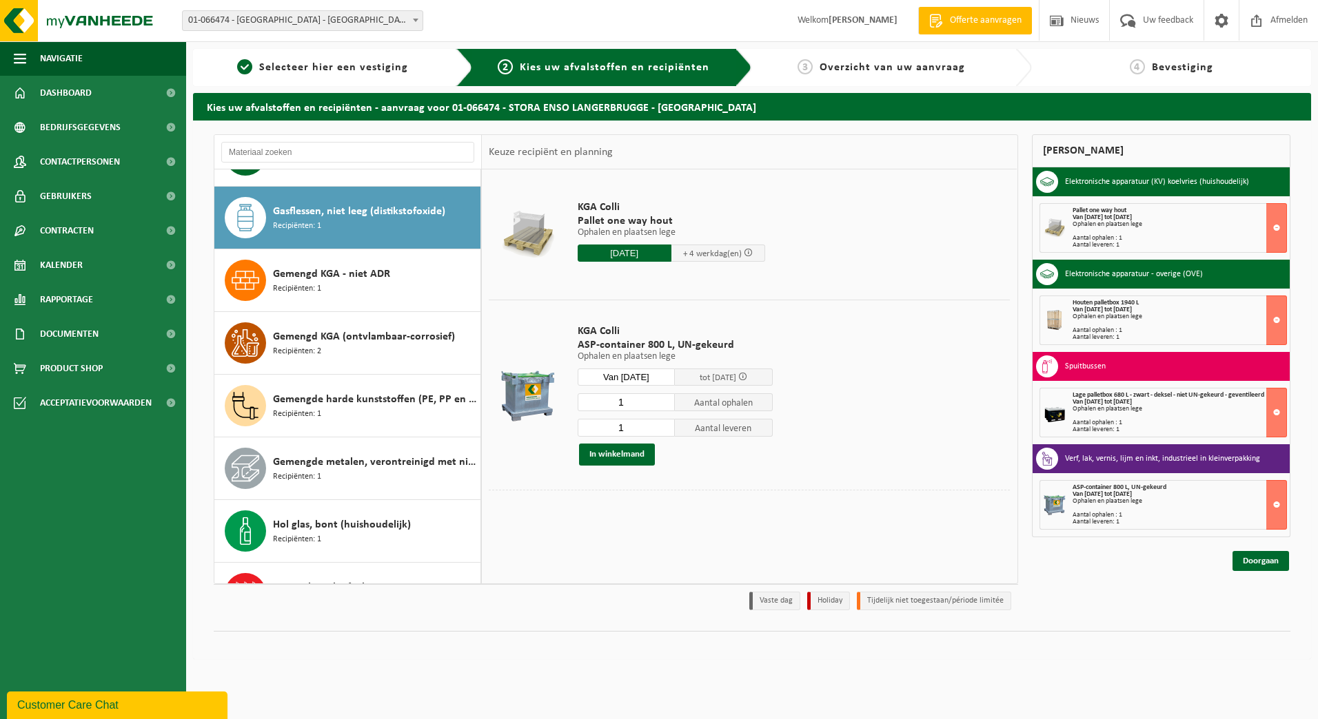
scroll to position [564, 0]
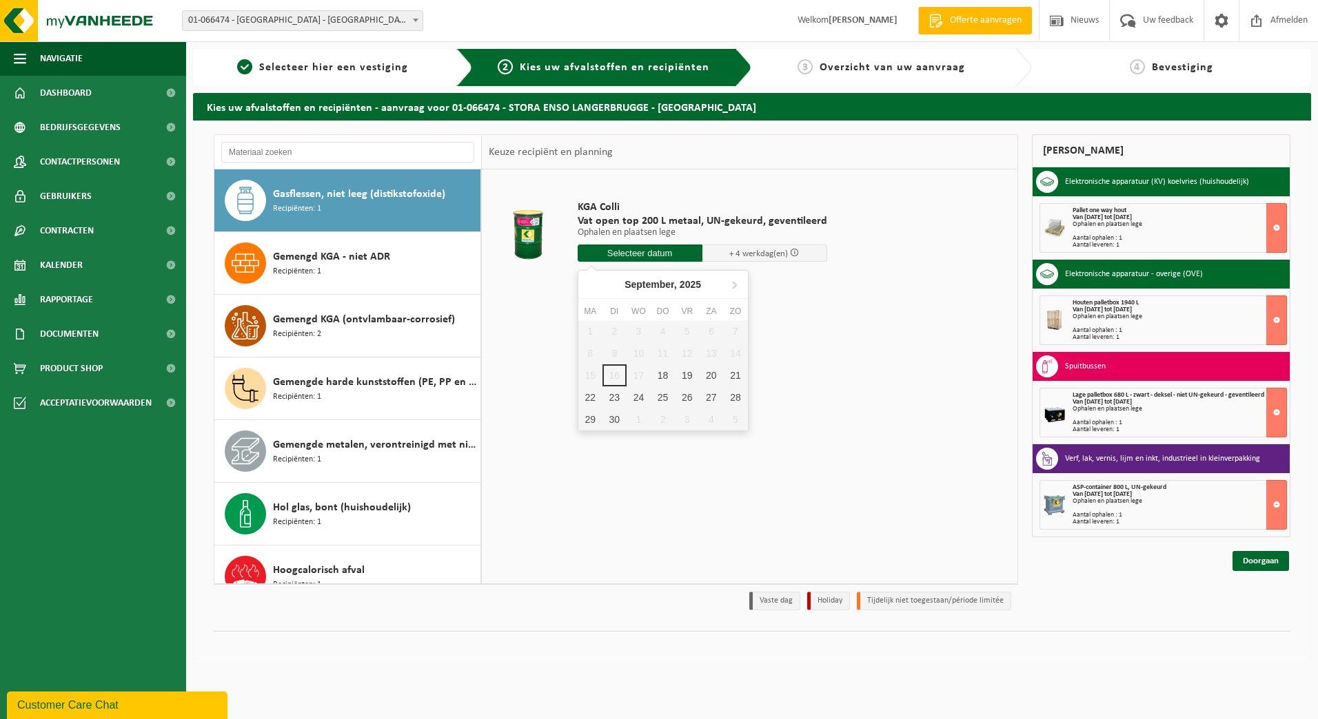
click at [655, 252] on input "text" at bounding box center [639, 253] width 125 height 17
click at [659, 374] on div "18" at bounding box center [663, 376] width 24 height 22
type input "Van 2025-09-18"
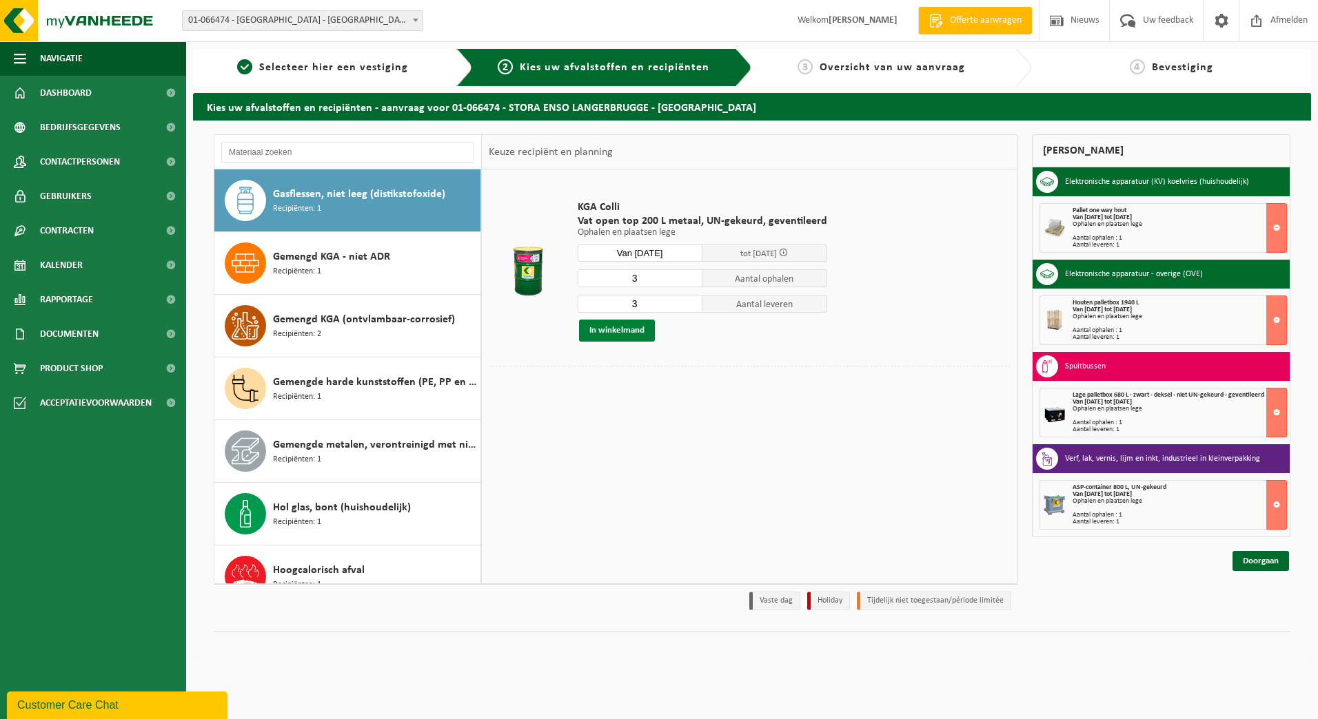
click at [617, 333] on button "In winkelmand" at bounding box center [617, 331] width 76 height 22
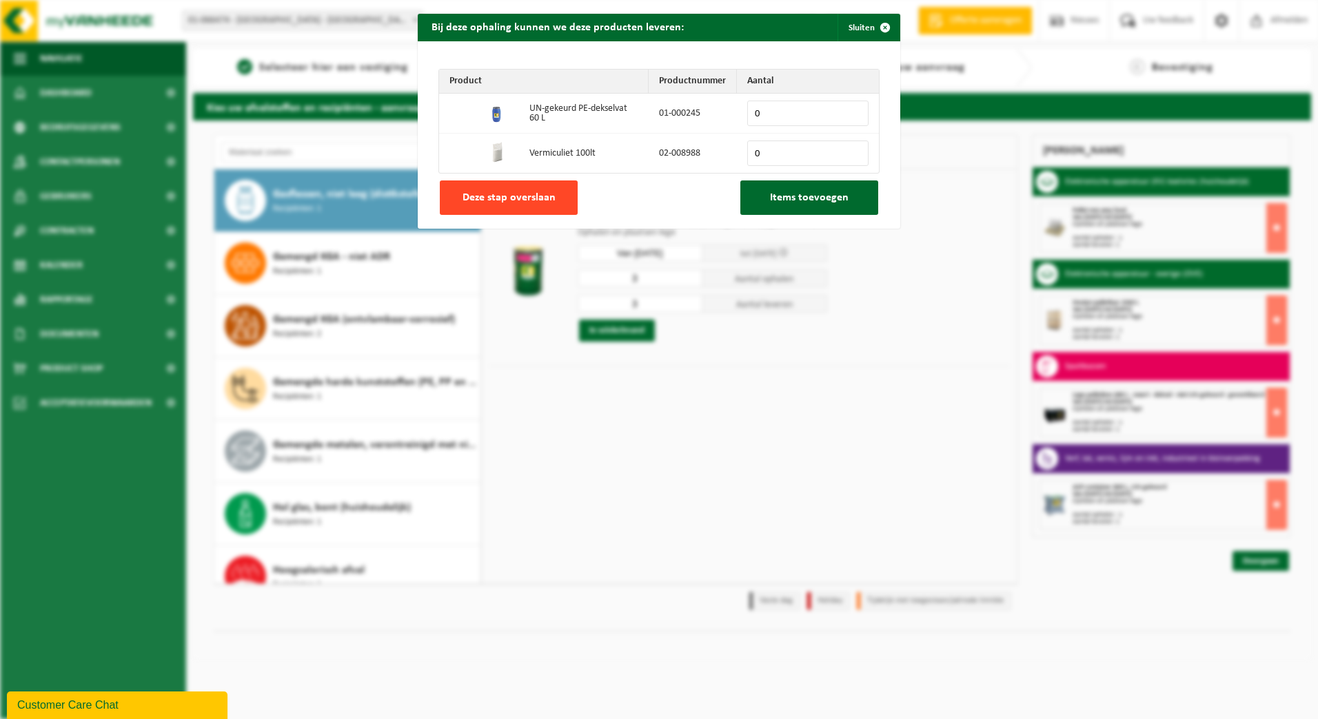
click at [533, 201] on span "Deze stap overslaan" at bounding box center [508, 197] width 93 height 11
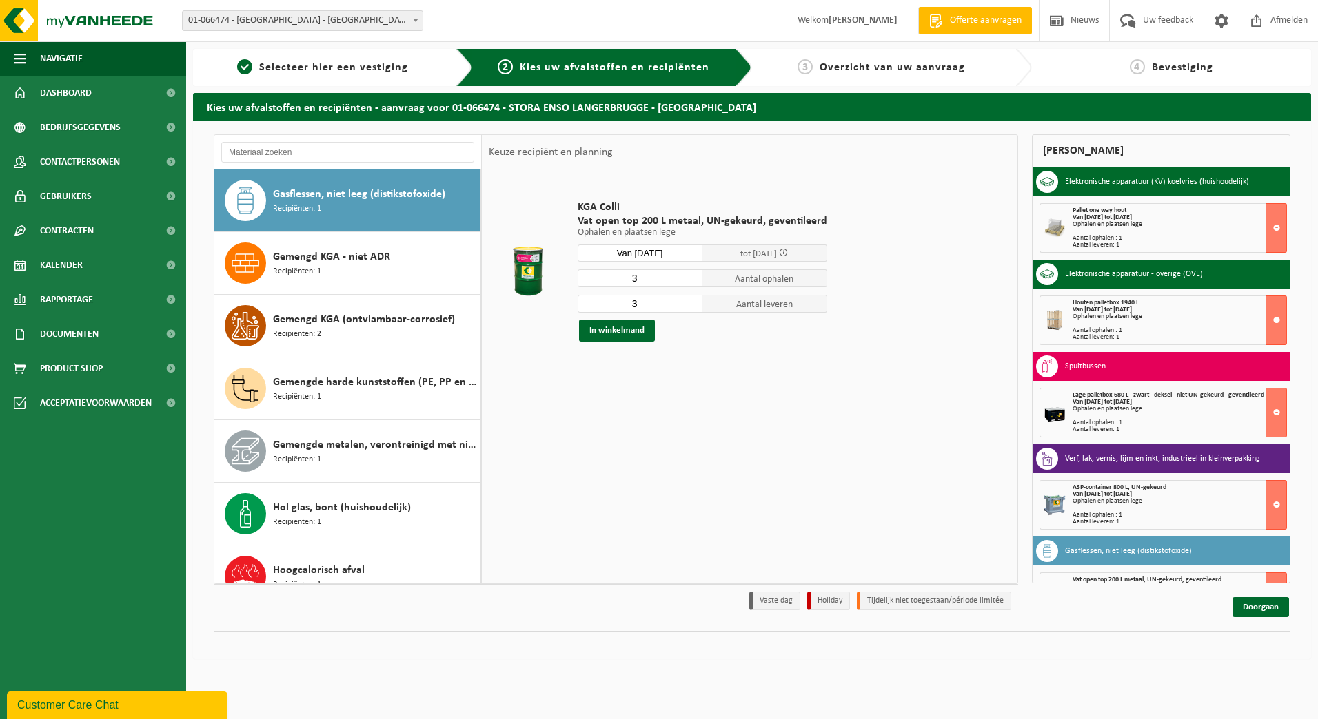
scroll to position [46, 0]
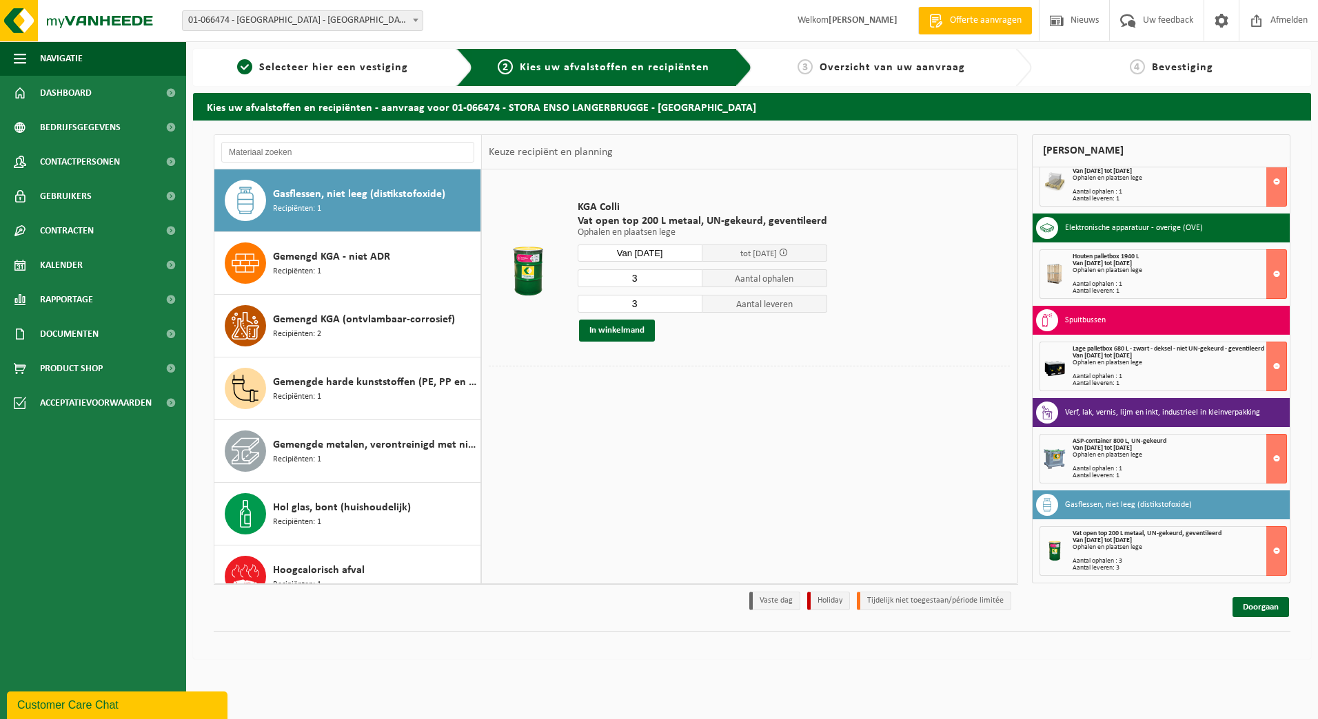
click at [1093, 454] on div "Ophalen en plaatsen lege" at bounding box center [1179, 455] width 214 height 7
click at [1247, 612] on link "Doorgaan" at bounding box center [1260, 607] width 57 height 20
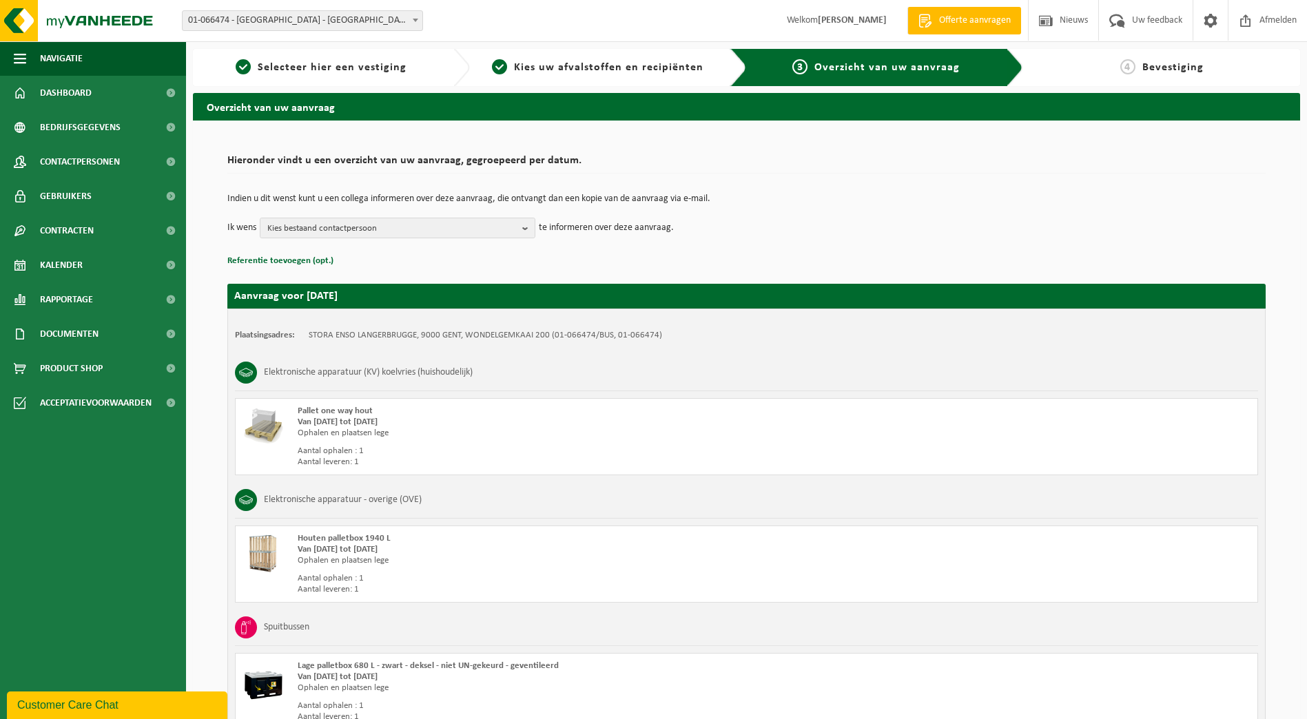
click at [585, 441] on div "Pallet one way hout Van 2025-09-18 tot 2025-09-24 Ophalen en plaatsen lege Aant…" at bounding box center [550, 437] width 504 height 62
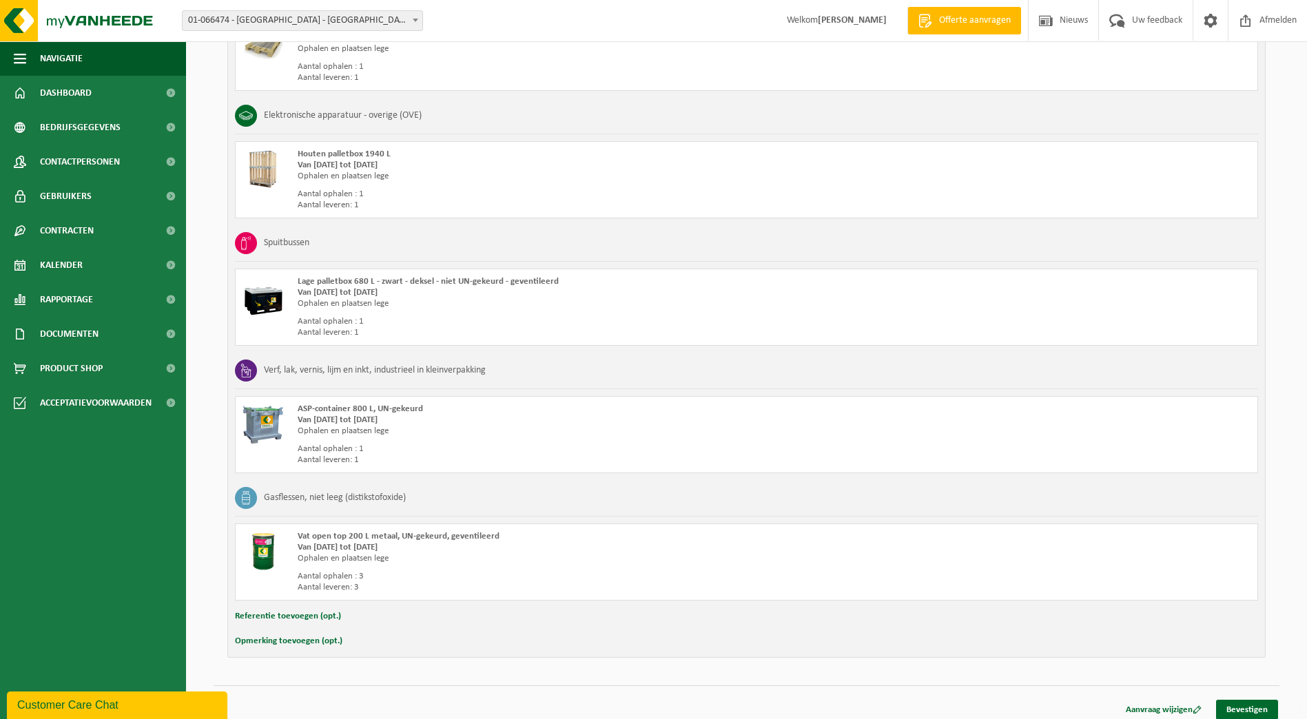
scroll to position [393, 0]
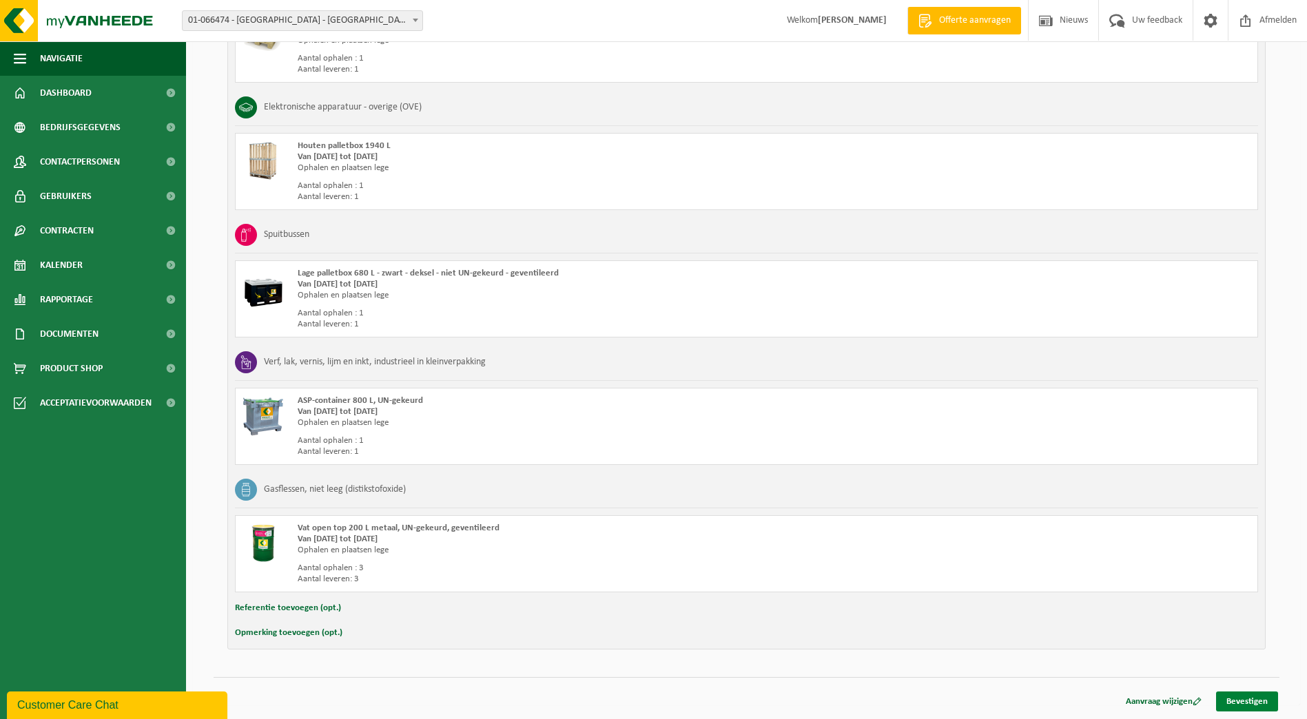
click at [1249, 699] on link "Bevestigen" at bounding box center [1247, 702] width 62 height 20
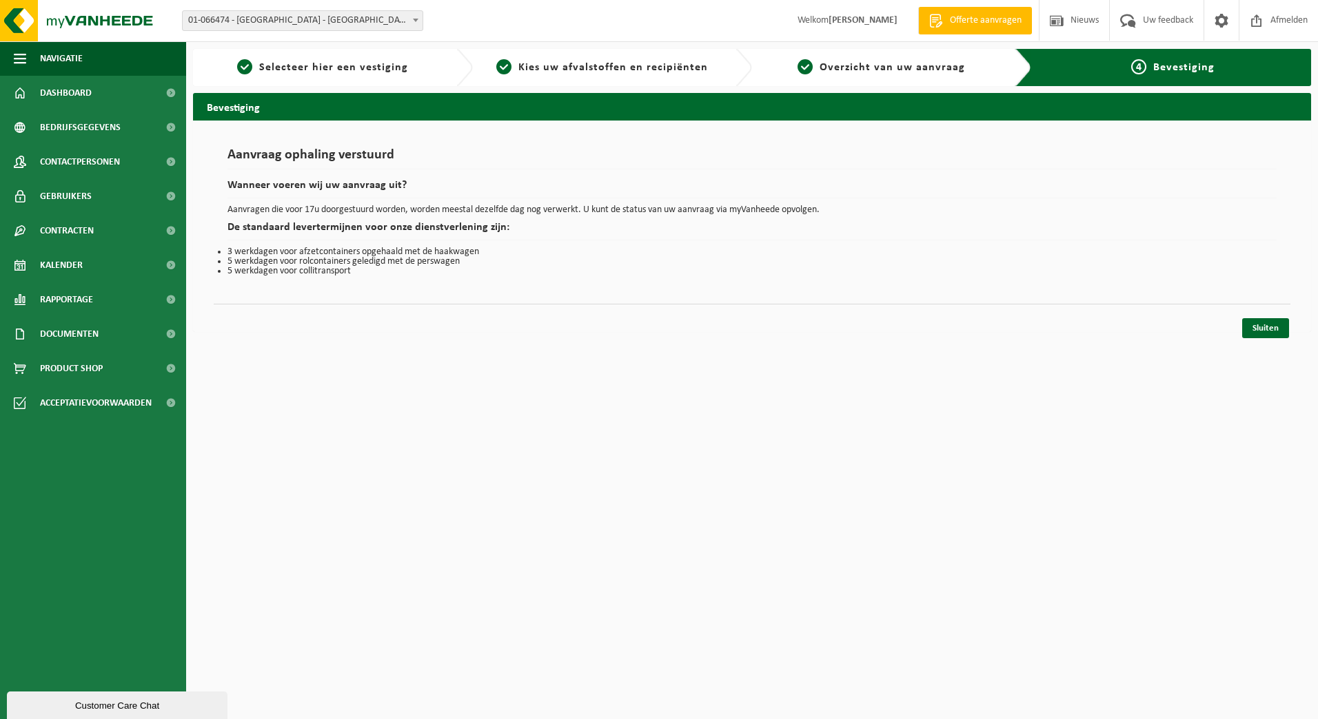
click at [267, 347] on html "Vestiging: 01-066474 - STORA ENSO LANGERBRUGGE - [GEOGRAPHIC_DATA] 10-788146 - …" at bounding box center [659, 359] width 1318 height 719
click at [74, 93] on span "Dashboard" at bounding box center [66, 93] width 52 height 34
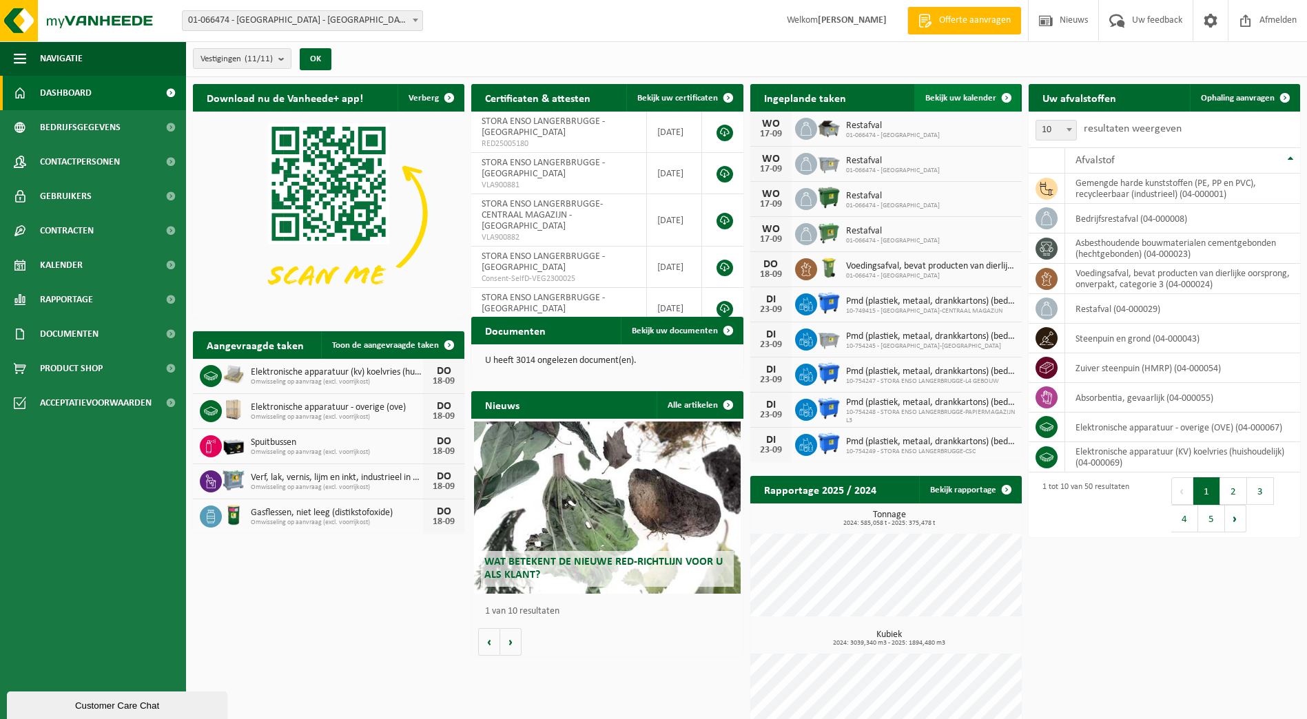
click at [960, 100] on span "Bekijk uw kalender" at bounding box center [961, 98] width 71 height 9
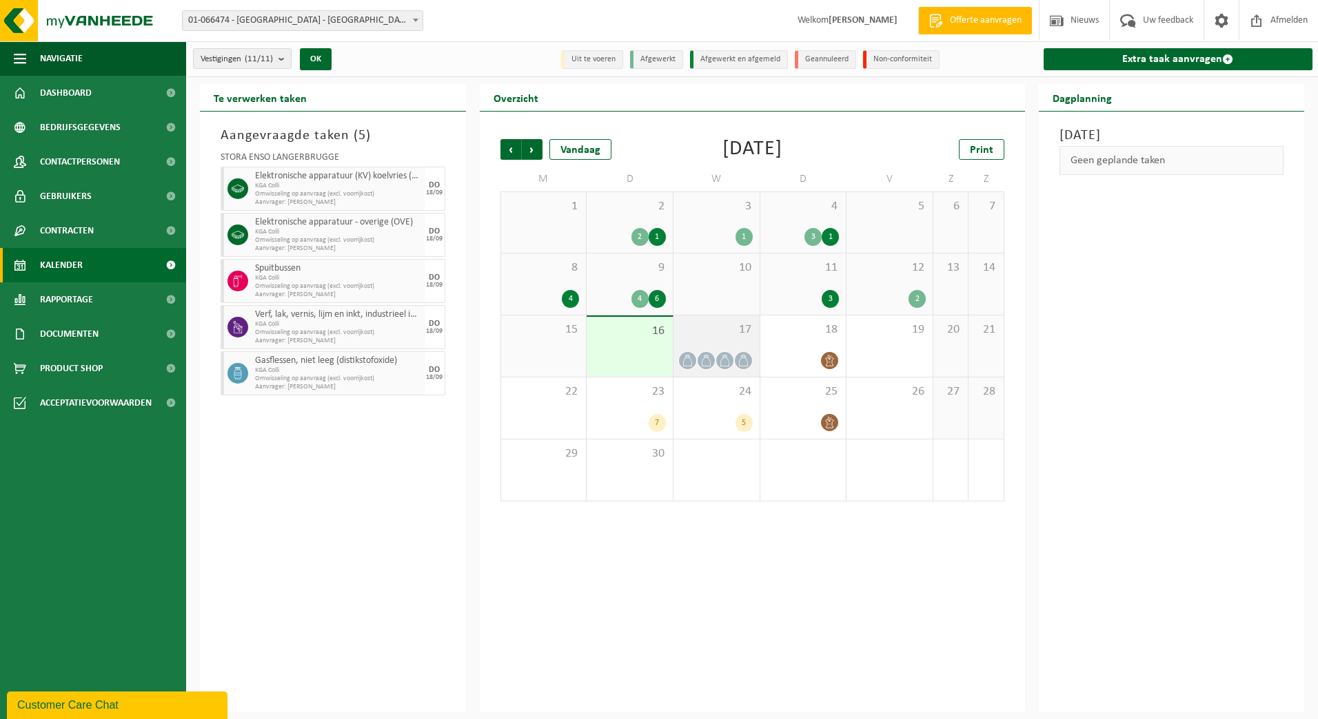
click at [711, 341] on div "17" at bounding box center [716, 346] width 86 height 61
